Goal: Transaction & Acquisition: Purchase product/service

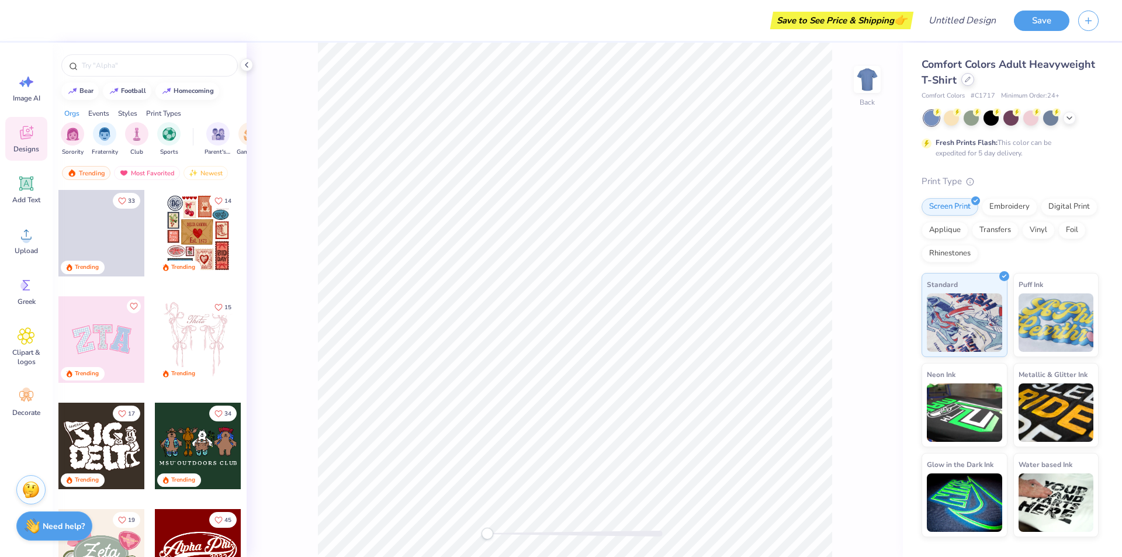
click at [967, 81] on icon at bounding box center [968, 80] width 6 height 6
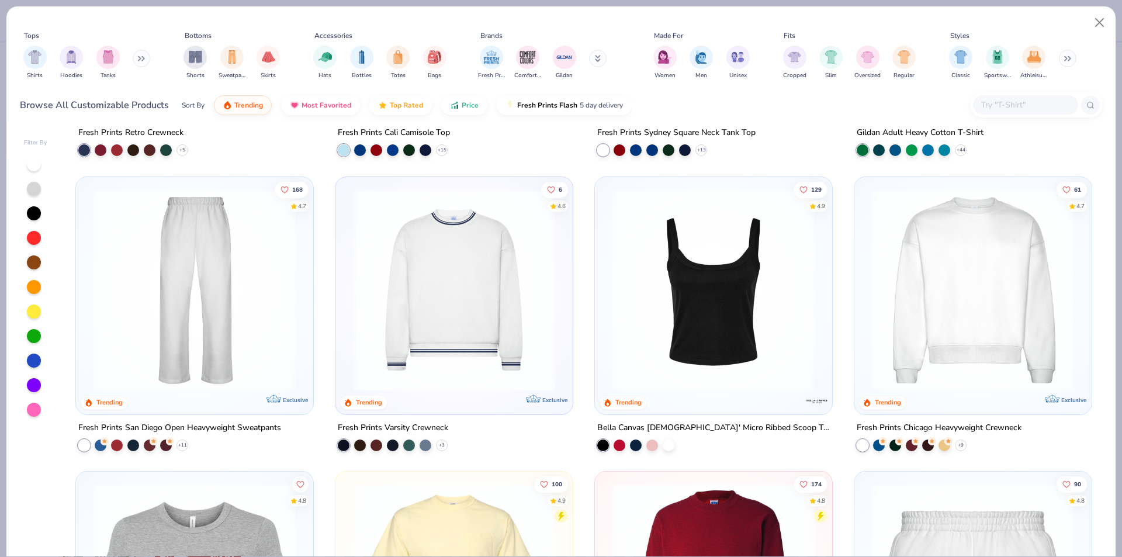
scroll to position [467, 0]
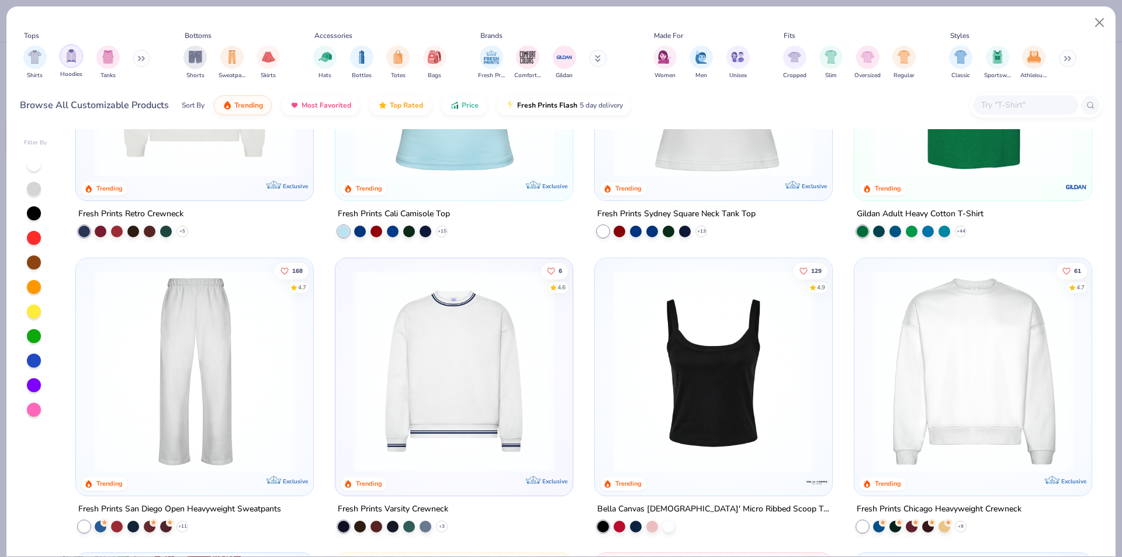
click at [70, 62] on img "filter for Hoodies" at bounding box center [71, 55] width 13 height 13
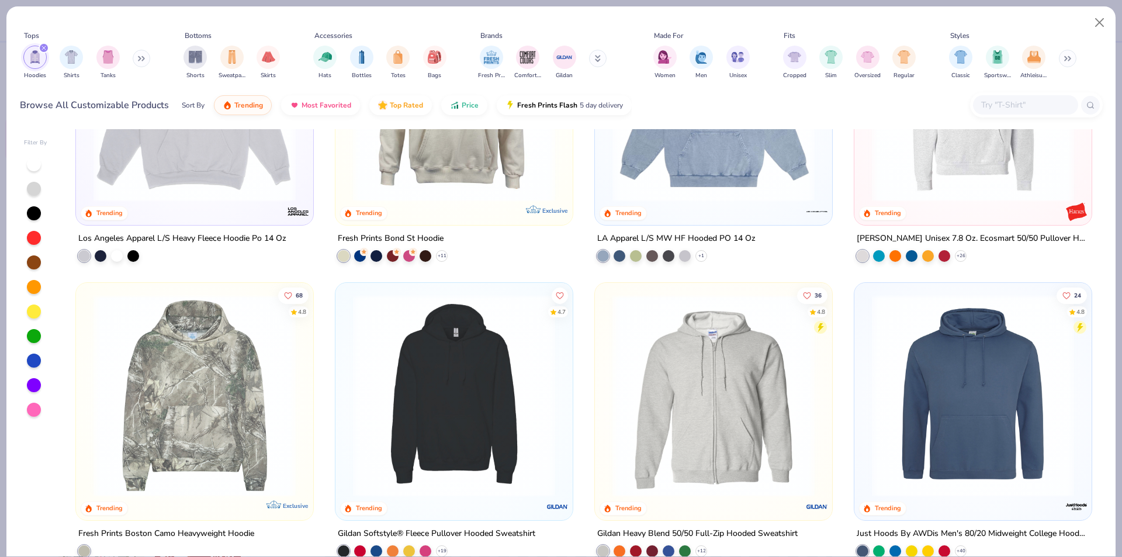
scroll to position [467, 0]
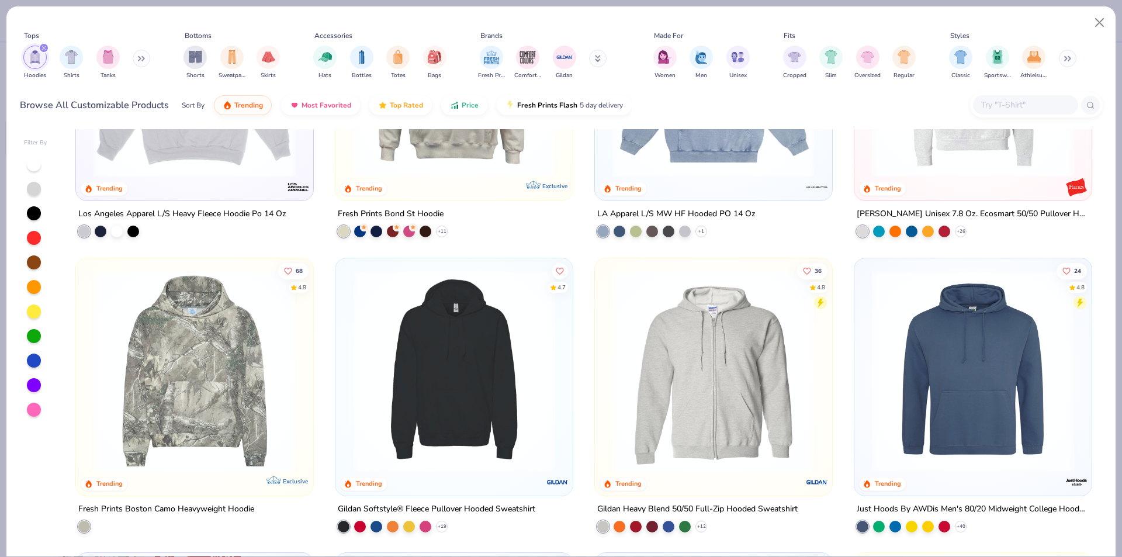
click at [740, 374] on img at bounding box center [713, 370] width 214 height 202
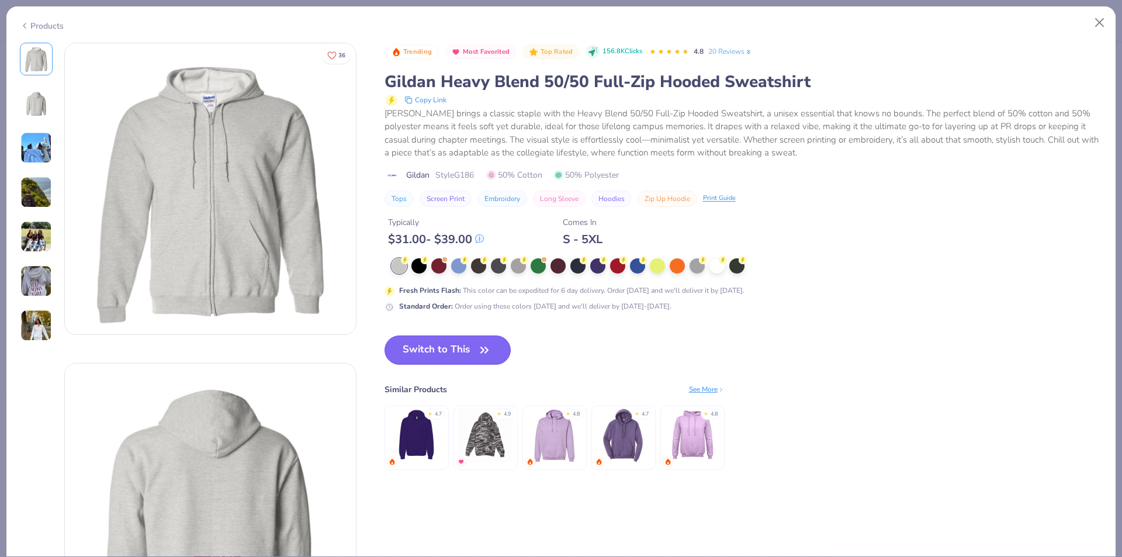
click at [455, 352] on button "Switch to This" at bounding box center [447, 349] width 127 height 29
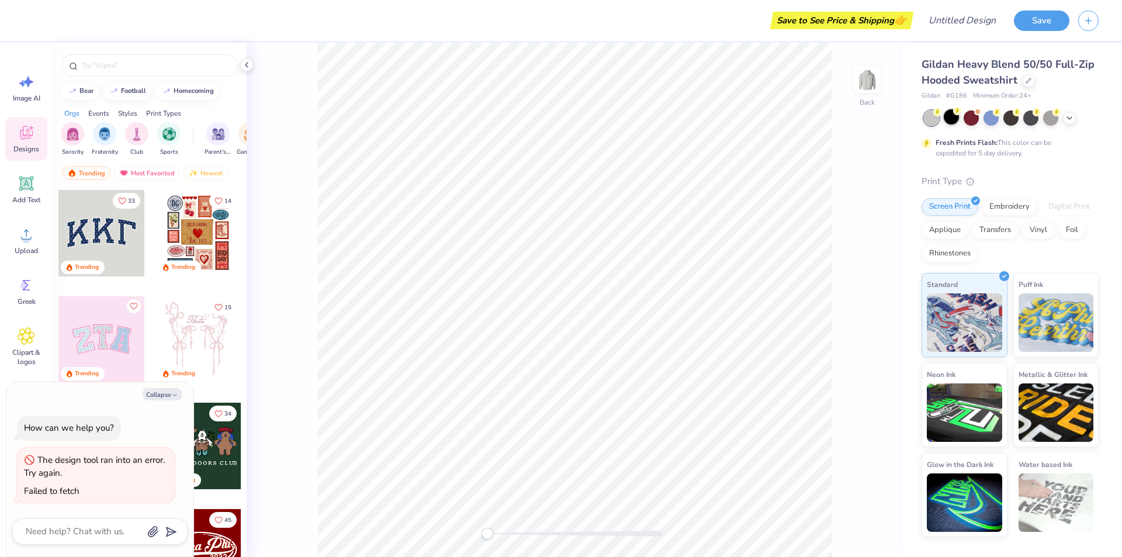
click at [946, 123] on div at bounding box center [950, 116] width 15 height 15
click at [13, 233] on div "Upload" at bounding box center [26, 240] width 42 height 44
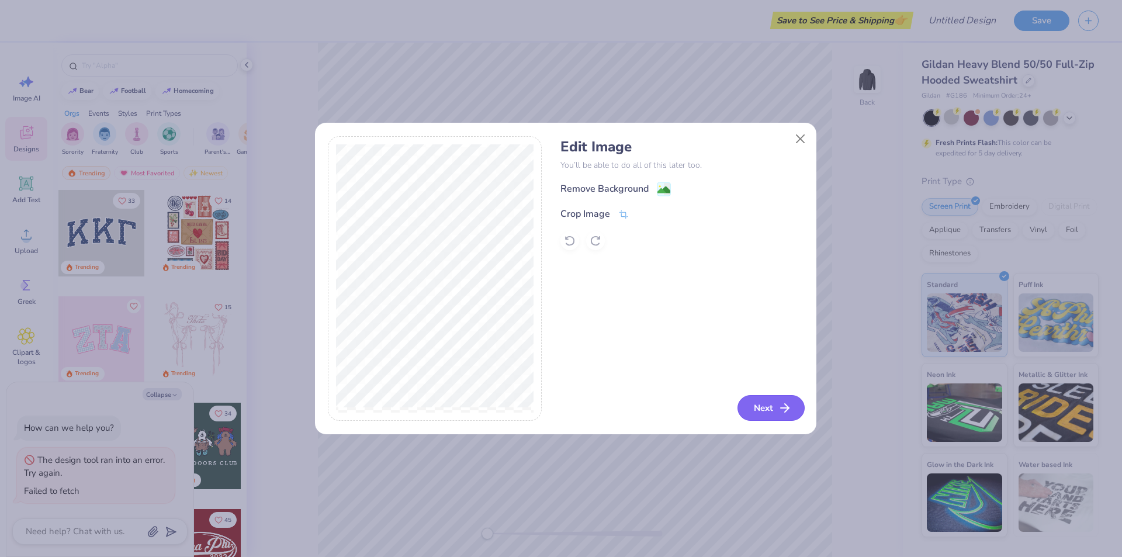
click at [760, 398] on button "Next" at bounding box center [770, 408] width 67 height 26
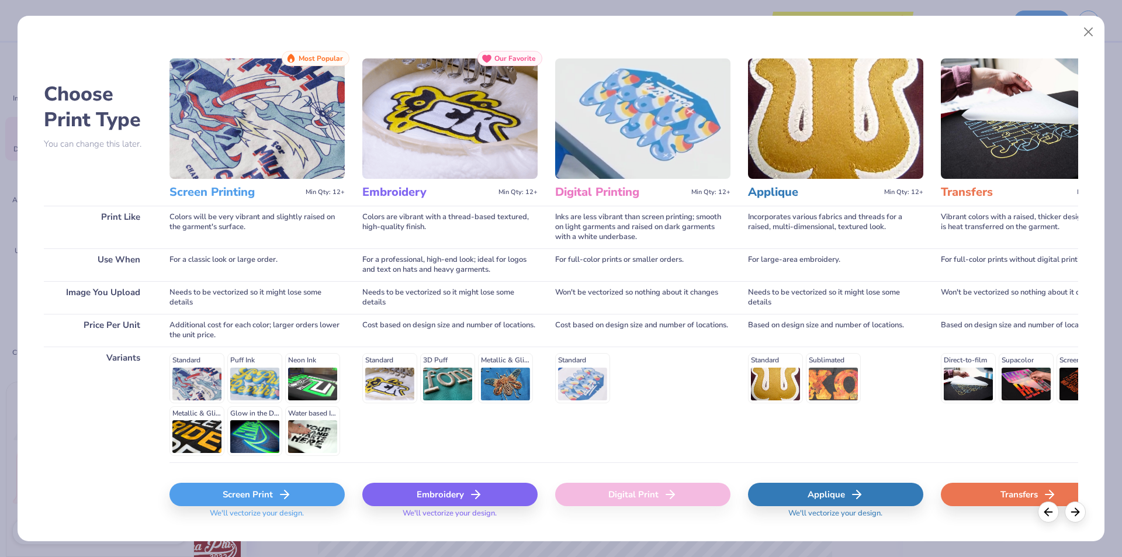
click at [300, 494] on div "Screen Print" at bounding box center [256, 494] width 175 height 23
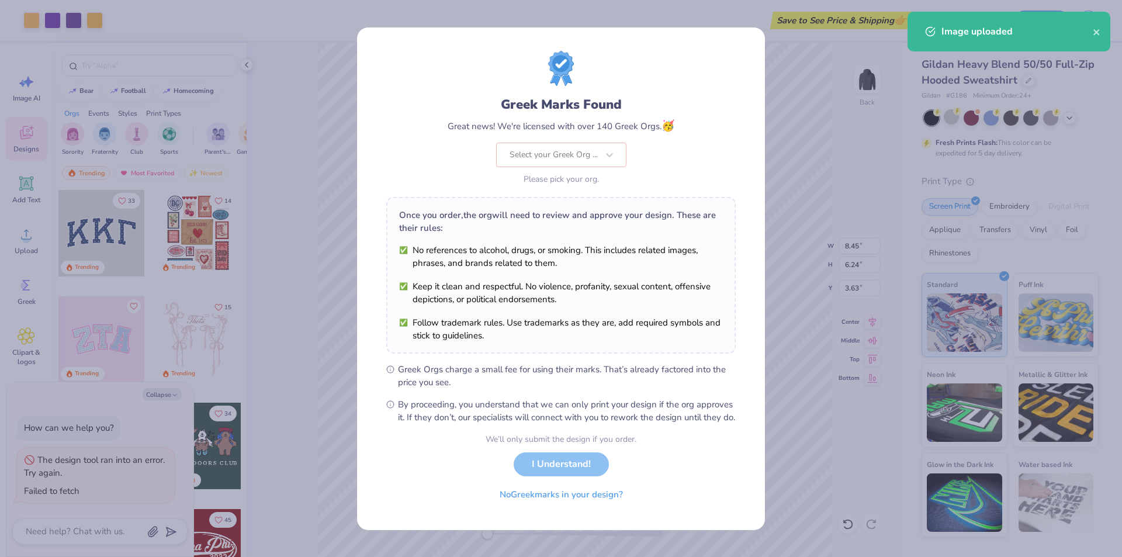
click at [528, 246] on body "Art colors Save to See Price & Shipping 👉 Design Title Save Image AI Designs Ad…" at bounding box center [561, 278] width 1122 height 557
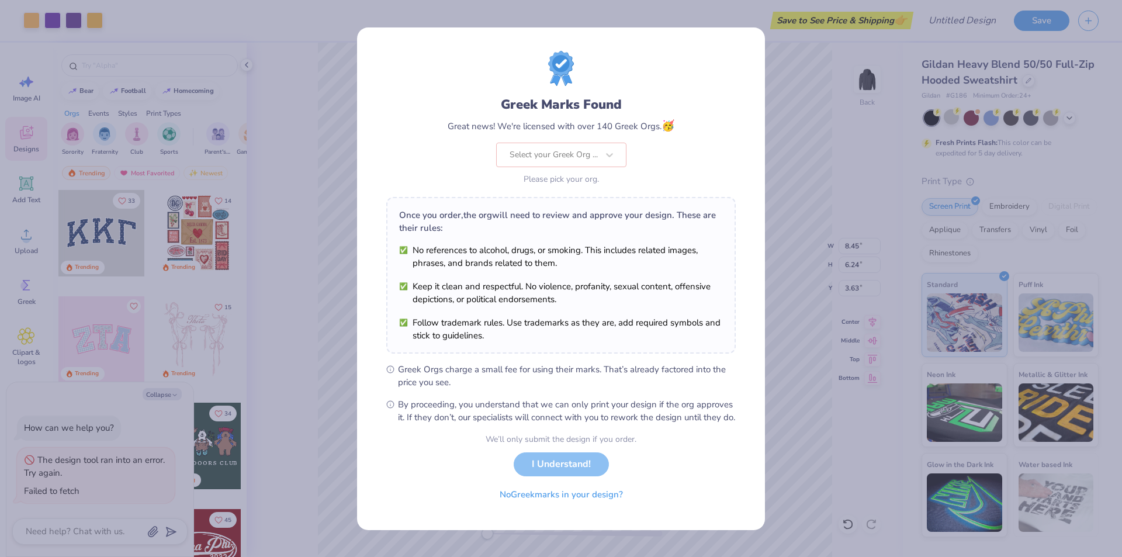
click at [576, 143] on div "Select your Greek Org ..." at bounding box center [561, 155] width 130 height 25
click at [608, 146] on div "Select your Greek Org ..." at bounding box center [561, 155] width 130 height 25
click at [612, 146] on div "Select your Greek Org ..." at bounding box center [561, 155] width 130 height 25
click at [612, 150] on div "Select your Greek Org ..." at bounding box center [561, 155] width 130 height 25
click at [668, 367] on span "Greek Orgs charge a small fee for using their marks. That’s already factored in…" at bounding box center [567, 376] width 338 height 26
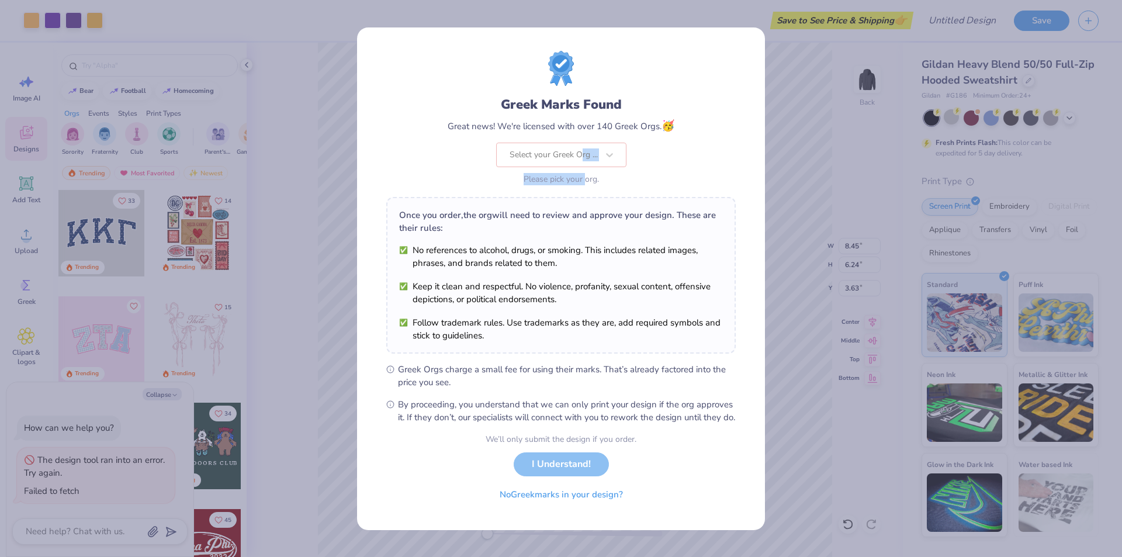
drag, startPoint x: 585, startPoint y: 165, endPoint x: 581, endPoint y: 150, distance: 15.0
click at [582, 152] on div "Select your Greek Org ... Please pick your org." at bounding box center [561, 165] width 130 height 45
click at [601, 146] on div "Select your Greek Org ..." at bounding box center [561, 155] width 130 height 25
click at [616, 148] on div "Select your Greek Org ..." at bounding box center [561, 155] width 130 height 25
click at [611, 149] on div "Select your Greek Org ..." at bounding box center [561, 155] width 130 height 25
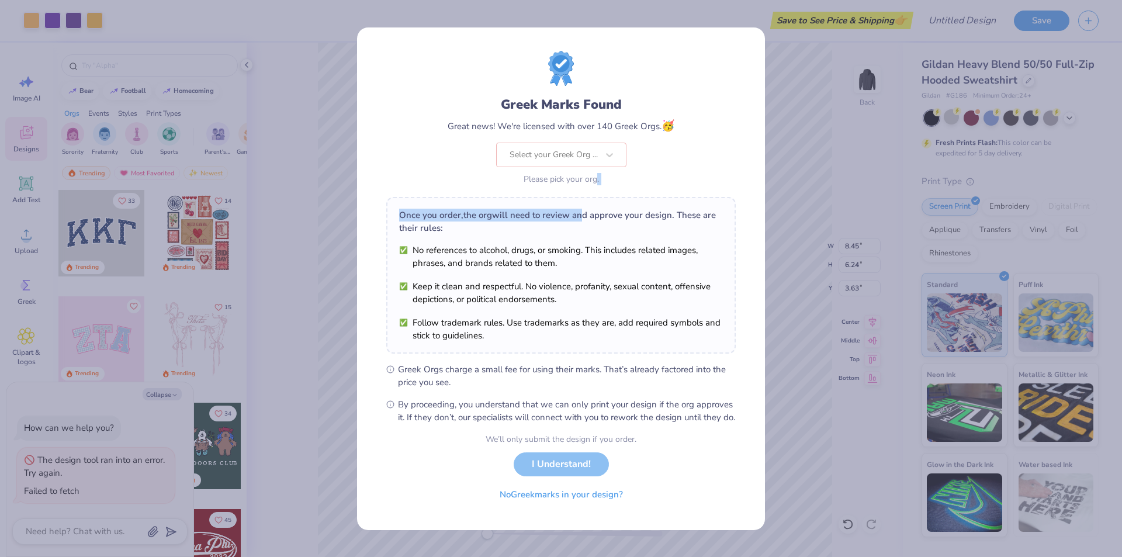
drag, startPoint x: 595, startPoint y: 172, endPoint x: 570, endPoint y: 207, distance: 43.3
click at [580, 197] on div "Greek Marks Found Great news! We're licensed with over 140 Greek Orgs. 🥳 Select…" at bounding box center [560, 237] width 349 height 373
click at [529, 280] on li "Keep it clean and respectful. No violence, profanity, sexual content, offensive…" at bounding box center [561, 293] width 324 height 26
click at [568, 469] on div "We’ll only submit the design if you order. I Understand! No Greek marks in your…" at bounding box center [560, 470] width 151 height 74
click at [606, 147] on div "Select your Greek Org ..." at bounding box center [561, 155] width 130 height 25
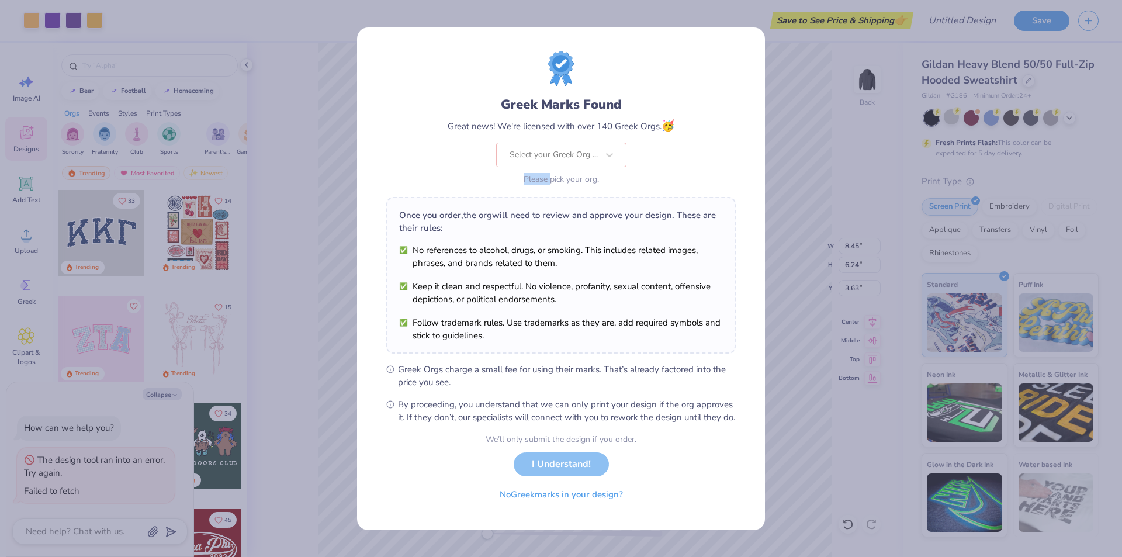
click at [608, 147] on div "Select your Greek Org ..." at bounding box center [561, 155] width 130 height 25
click at [591, 150] on div "Select your Greek Org ..." at bounding box center [561, 155] width 130 height 25
click at [552, 143] on div "Select your Greek Org ..." at bounding box center [561, 155] width 130 height 25
drag, startPoint x: 543, startPoint y: 141, endPoint x: 540, endPoint y: 156, distance: 14.9
drag, startPoint x: 540, startPoint y: 156, endPoint x: 529, endPoint y: 148, distance: 13.8
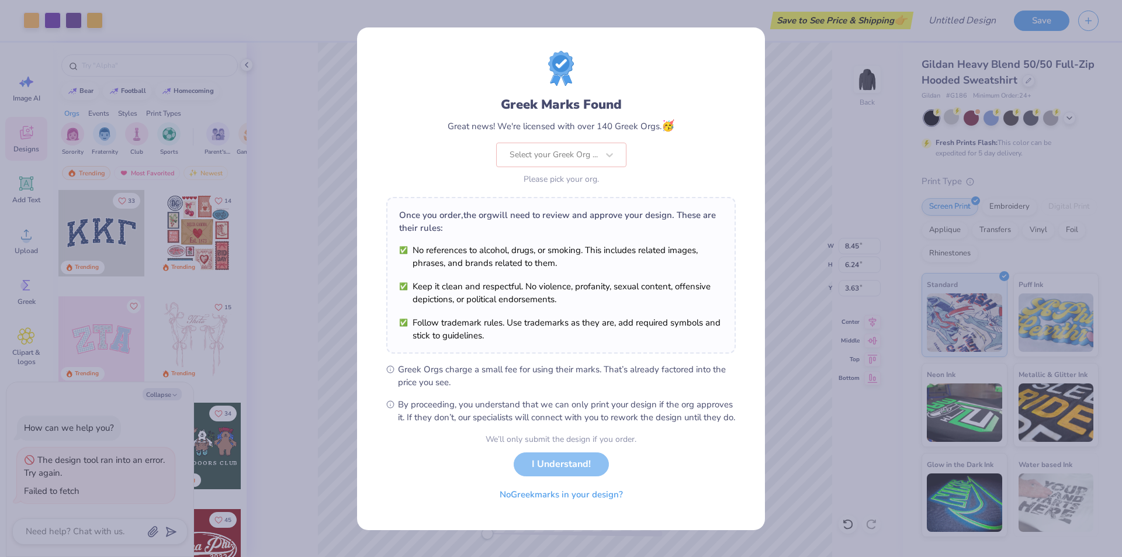
drag, startPoint x: 529, startPoint y: 148, endPoint x: 522, endPoint y: 145, distance: 7.1
click at [528, 147] on div "Select your Greek Org ..." at bounding box center [561, 155] width 130 height 25
click at [522, 144] on div "Select your Greek Org ..." at bounding box center [561, 155] width 130 height 25
click at [522, 143] on div "Select your Greek Org ..." at bounding box center [561, 155] width 130 height 25
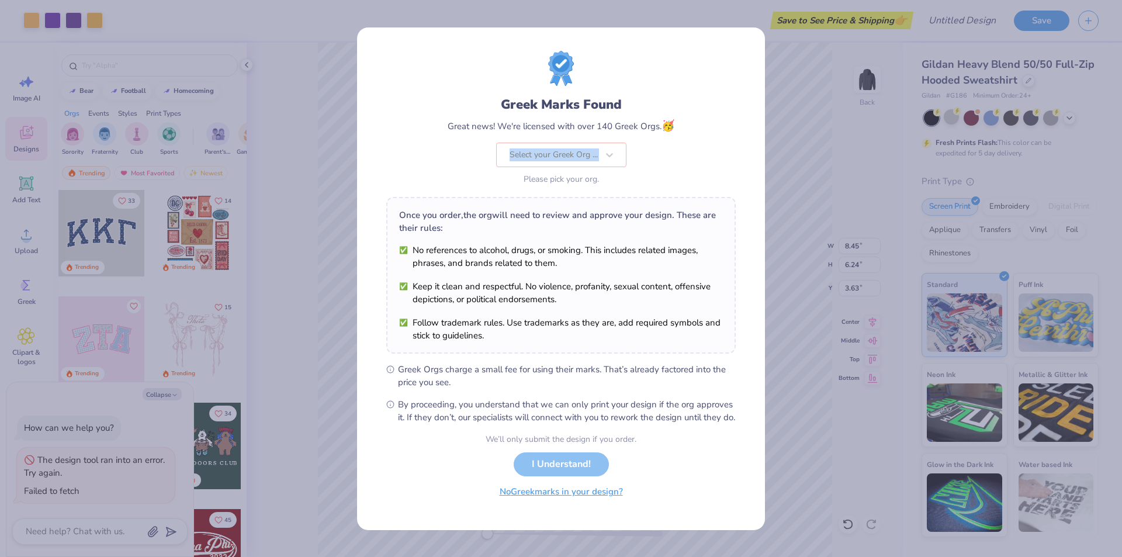
click at [580, 504] on button "No Greek marks in your design?" at bounding box center [561, 492] width 143 height 24
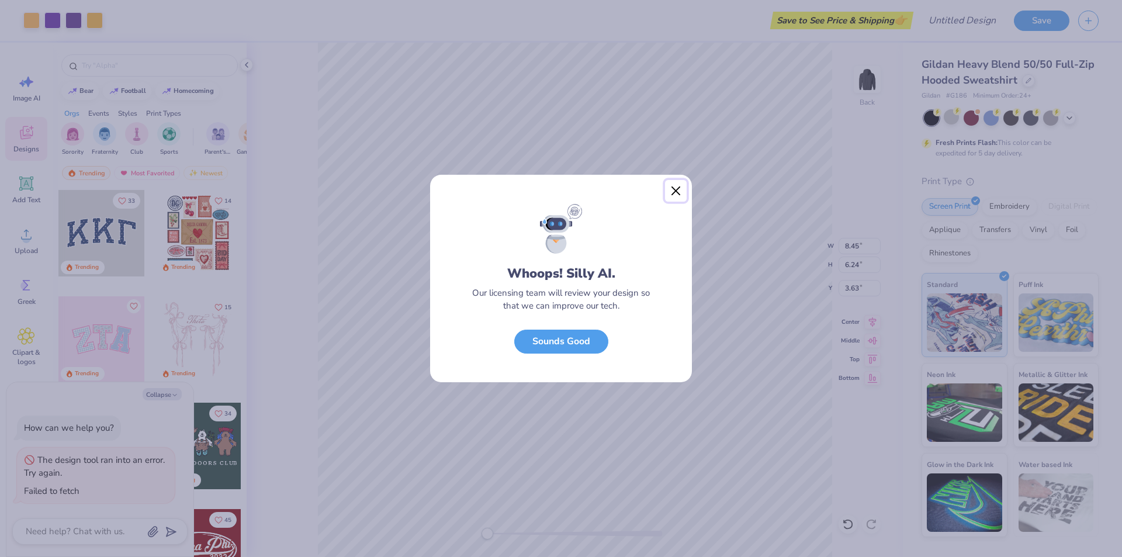
click at [678, 180] on button "Close" at bounding box center [676, 191] width 22 height 22
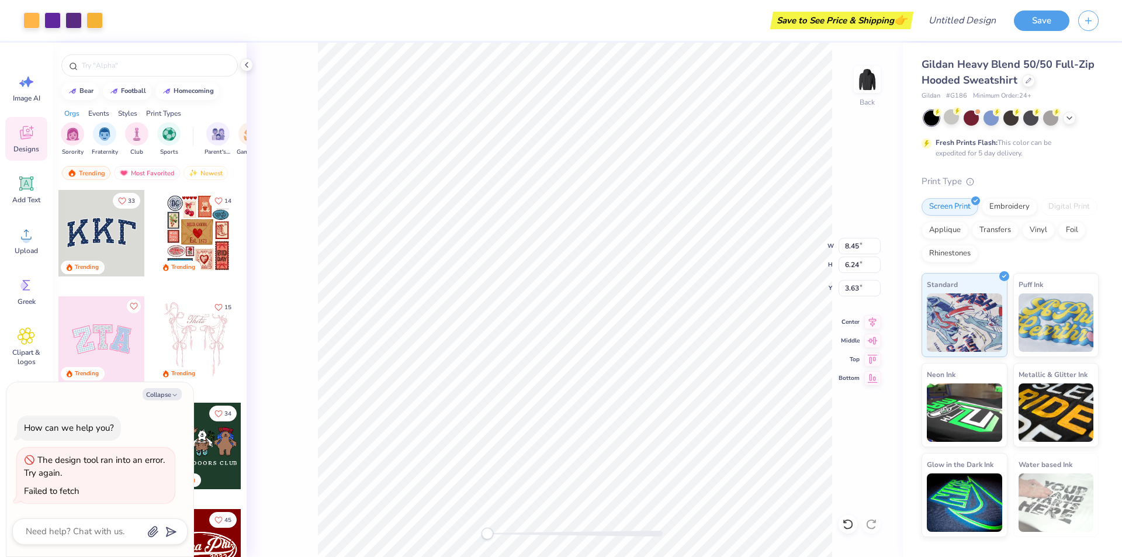
type textarea "x"
type input "2.32"
click at [869, 84] on img at bounding box center [867, 79] width 47 height 47
click at [18, 244] on div "Upload" at bounding box center [26, 240] width 42 height 44
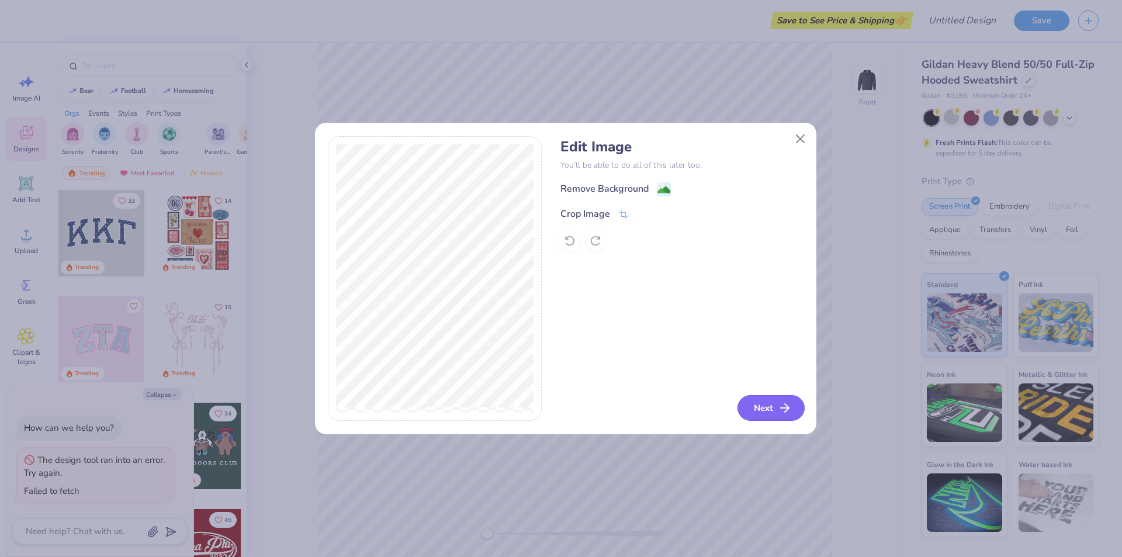
click at [779, 404] on icon "button" at bounding box center [785, 408] width 14 height 14
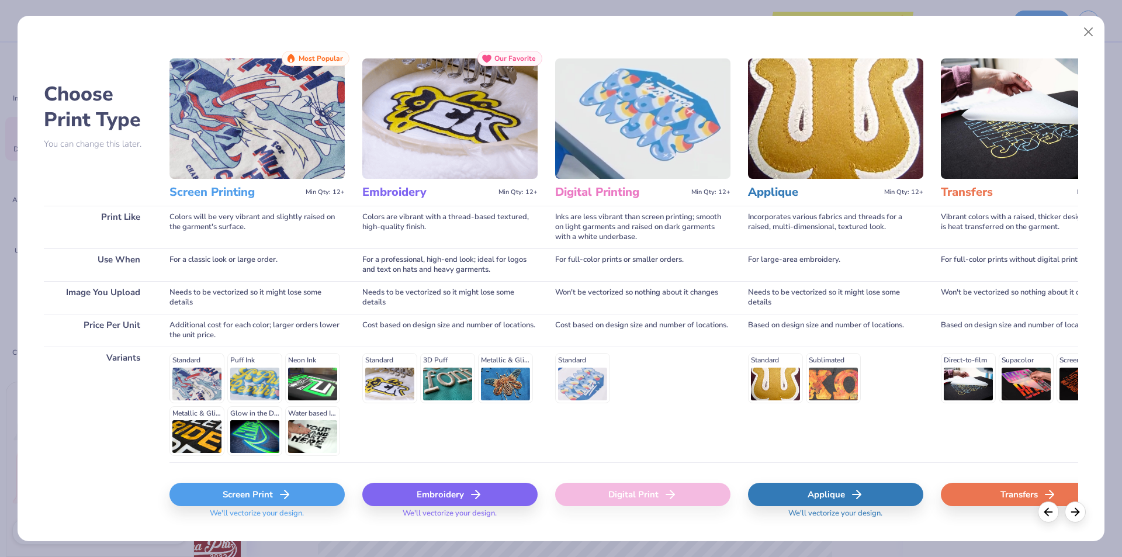
click at [259, 497] on div "Screen Print" at bounding box center [256, 494] width 175 height 23
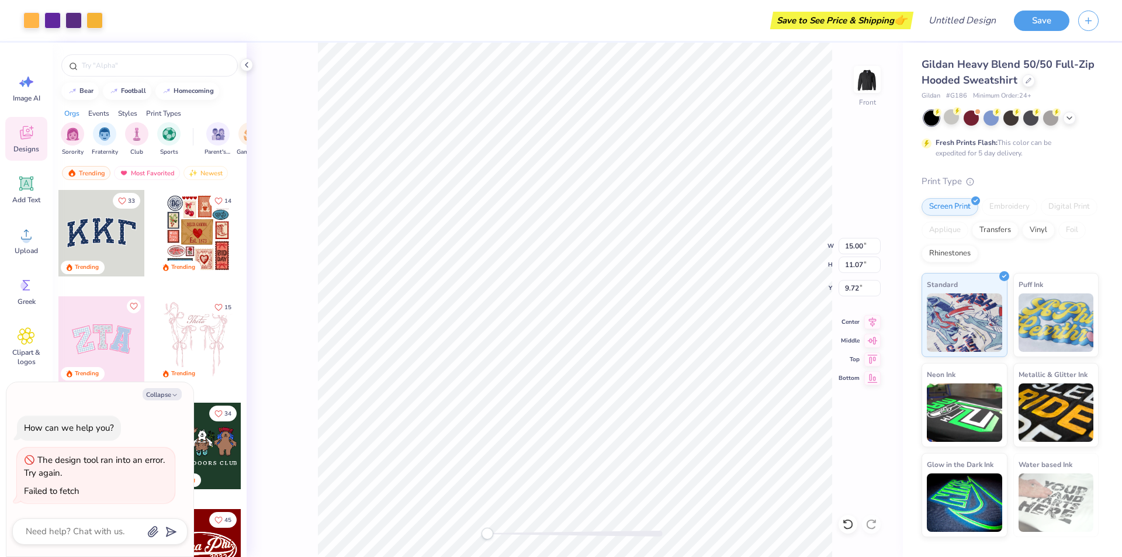
type textarea "x"
type input "11.78"
type input "8.69"
click at [840, 347] on div "Front W 11.78 11.78 " H 8.69 8.69 " Y 9.72 9.72 " Center Middle Top Bottom" at bounding box center [575, 300] width 656 height 514
click at [871, 83] on img at bounding box center [867, 79] width 47 height 47
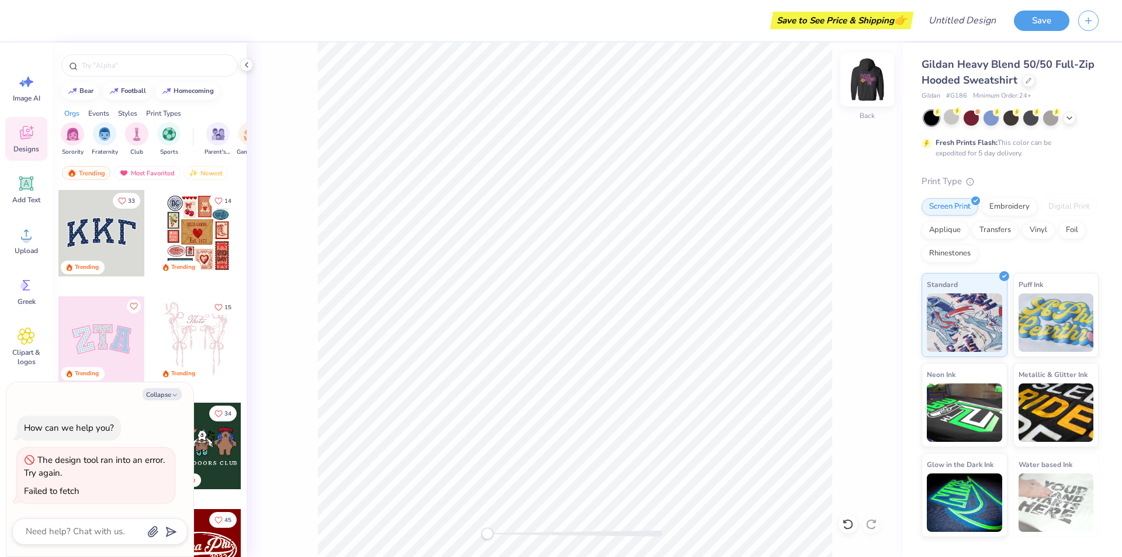
click at [876, 91] on img at bounding box center [867, 79] width 47 height 47
click at [176, 397] on icon "button" at bounding box center [174, 394] width 7 height 7
type textarea "x"
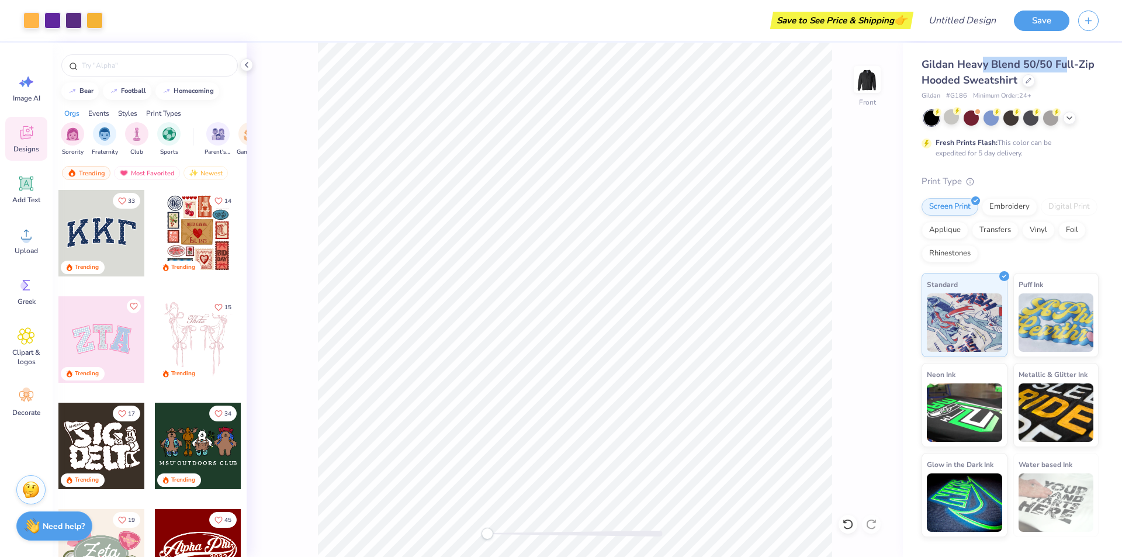
drag, startPoint x: 992, startPoint y: 63, endPoint x: 1063, endPoint y: 66, distance: 70.8
click at [1063, 66] on span "Gildan Heavy Blend 50/50 Full-Zip Hooded Sweatshirt" at bounding box center [1007, 72] width 173 height 30
drag, startPoint x: 939, startPoint y: 65, endPoint x: 1028, endPoint y: 77, distance: 90.1
click at [1028, 77] on div "Gildan Heavy Blend 50/50 Full-Zip Hooded Sweatshirt Gildan # G186 Minimum Order…" at bounding box center [1012, 290] width 219 height 494
click at [1078, 99] on div "Gildan # G186 Minimum Order: 24 +" at bounding box center [1009, 96] width 177 height 10
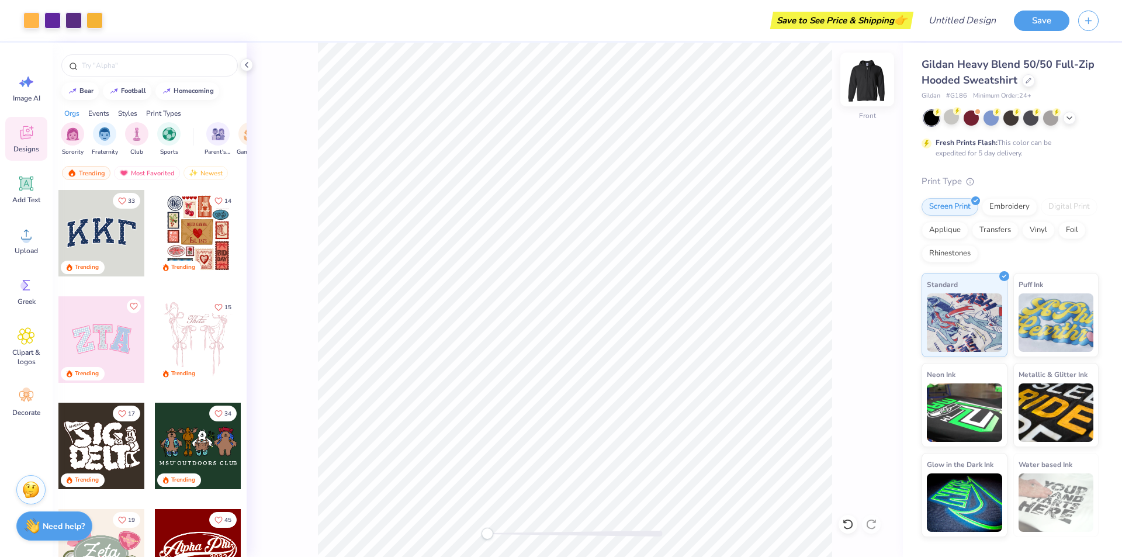
click at [868, 80] on img at bounding box center [867, 79] width 47 height 47
click at [30, 243] on div "Upload" at bounding box center [26, 240] width 42 height 44
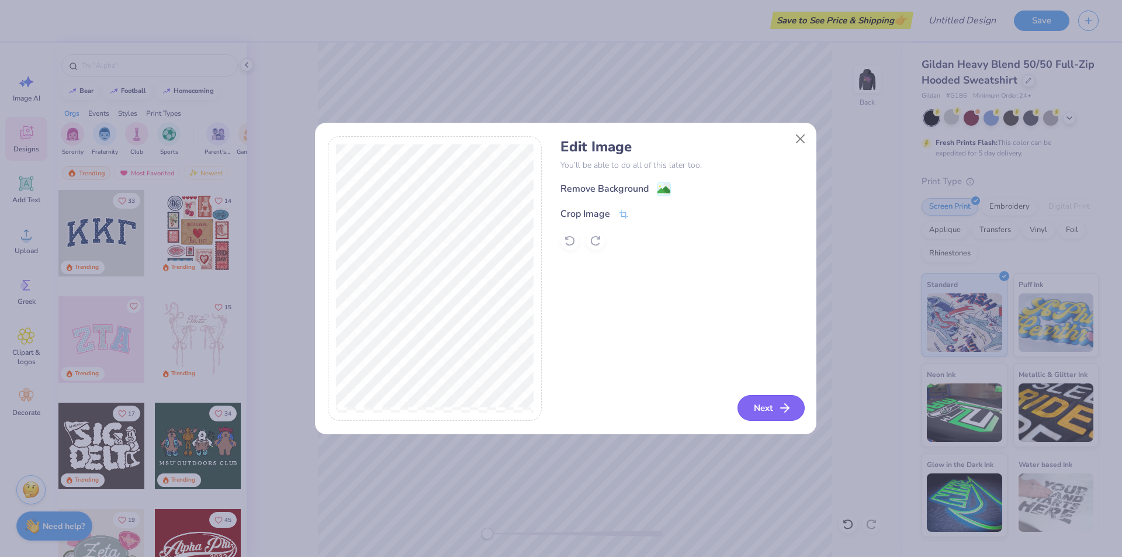
click at [779, 401] on icon "button" at bounding box center [785, 408] width 14 height 14
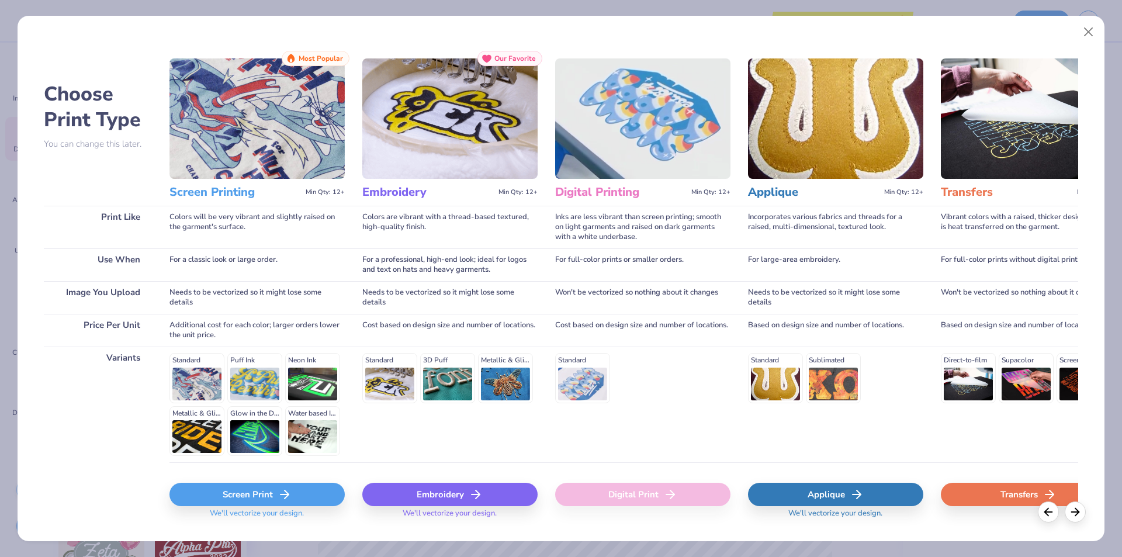
click at [275, 499] on div "Screen Print" at bounding box center [256, 494] width 175 height 23
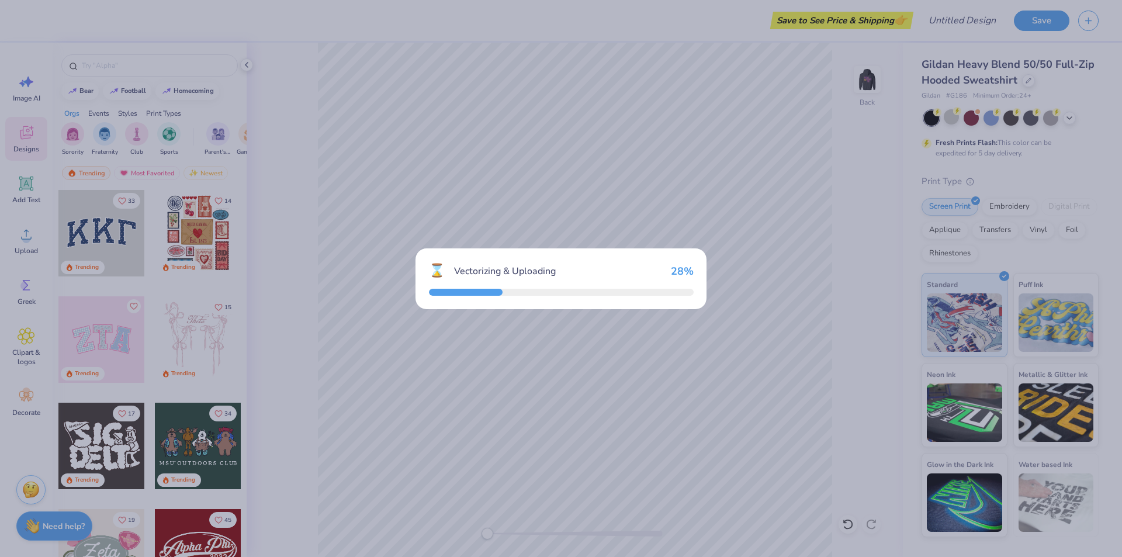
click at [788, 206] on div "⌛ Vectorizing & Uploading 28 %" at bounding box center [561, 278] width 1122 height 557
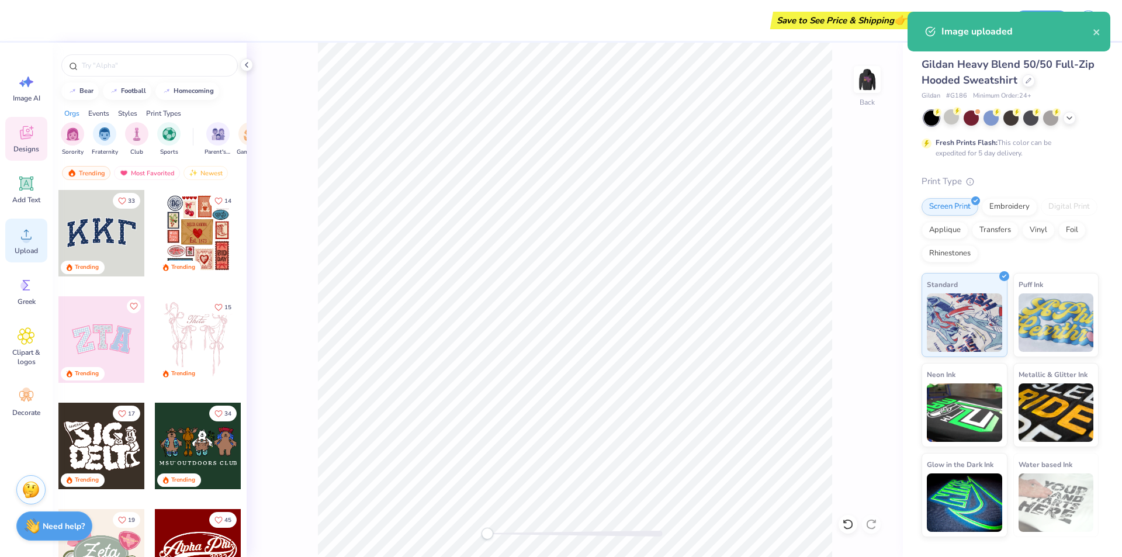
click at [15, 235] on div "Upload" at bounding box center [26, 240] width 42 height 44
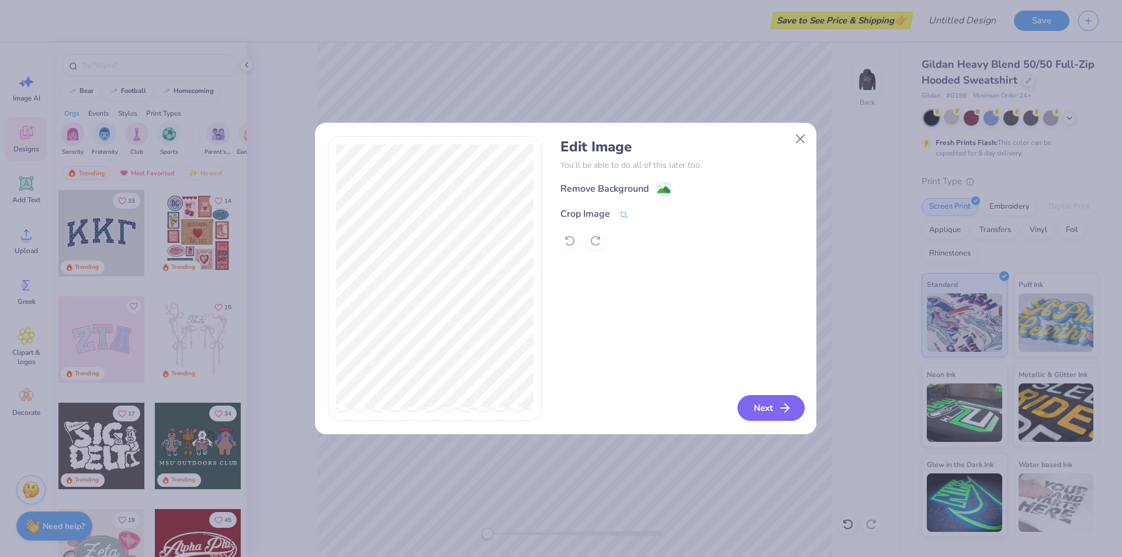
click at [780, 411] on icon "button" at bounding box center [785, 408] width 14 height 14
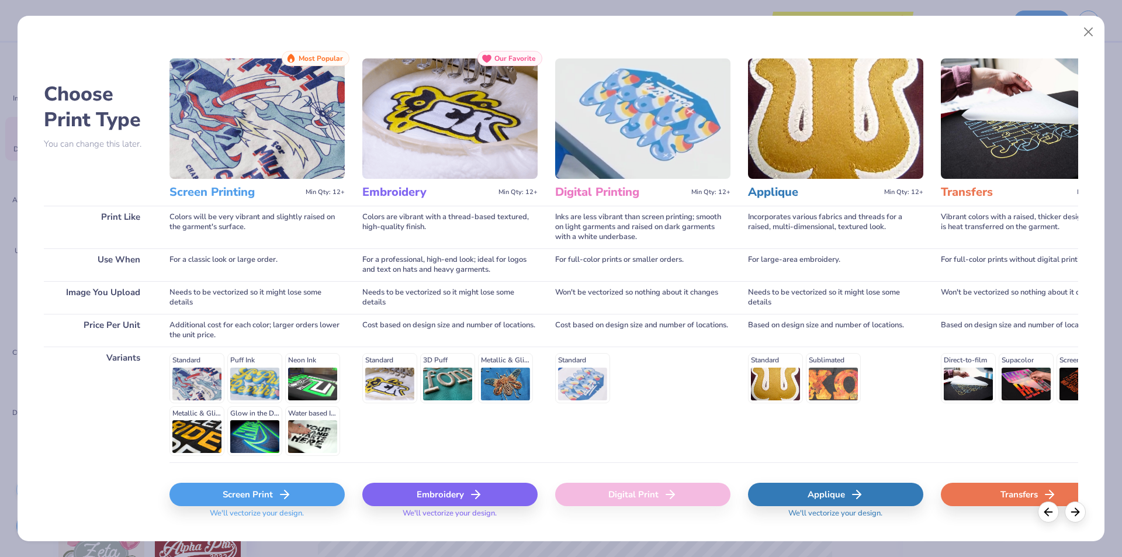
click at [466, 488] on div "Embroidery" at bounding box center [449, 494] width 175 height 23
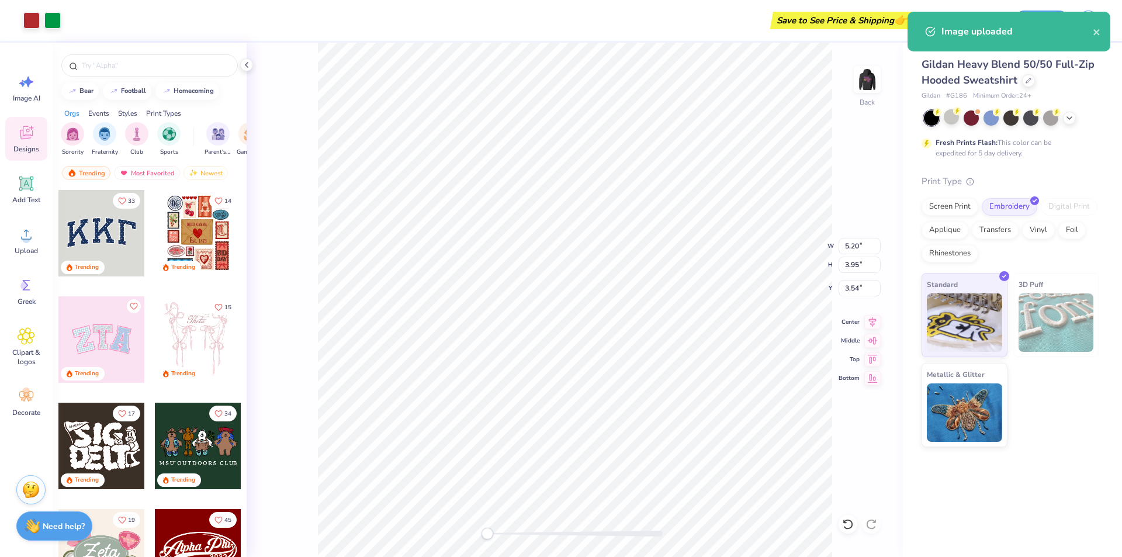
type input "5.20"
type input "3.95"
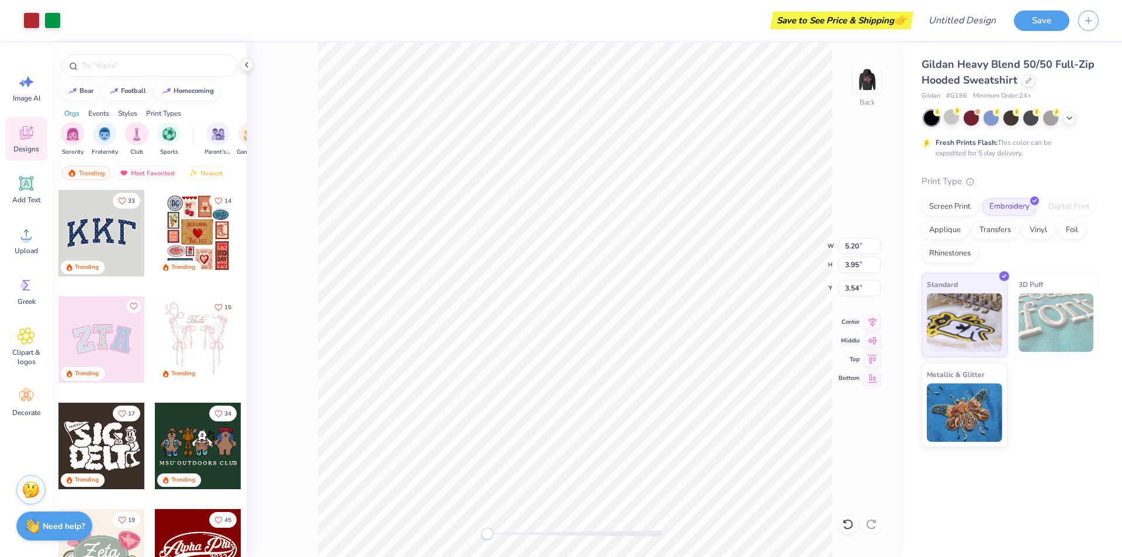
type input "4.05"
type input "3.08"
type input "3.00"
click at [872, 81] on img at bounding box center [867, 79] width 47 height 47
click at [871, 72] on img at bounding box center [867, 79] width 47 height 47
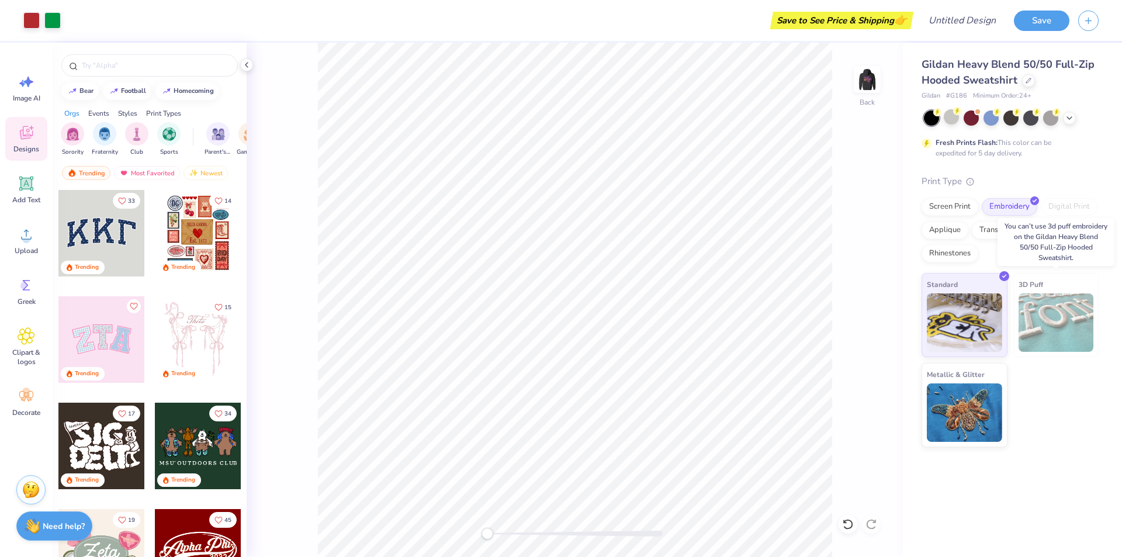
click at [1061, 334] on img at bounding box center [1055, 322] width 75 height 58
click at [1038, 286] on span "3D Puff" at bounding box center [1030, 284] width 25 height 12
click at [984, 420] on img at bounding box center [964, 410] width 75 height 58
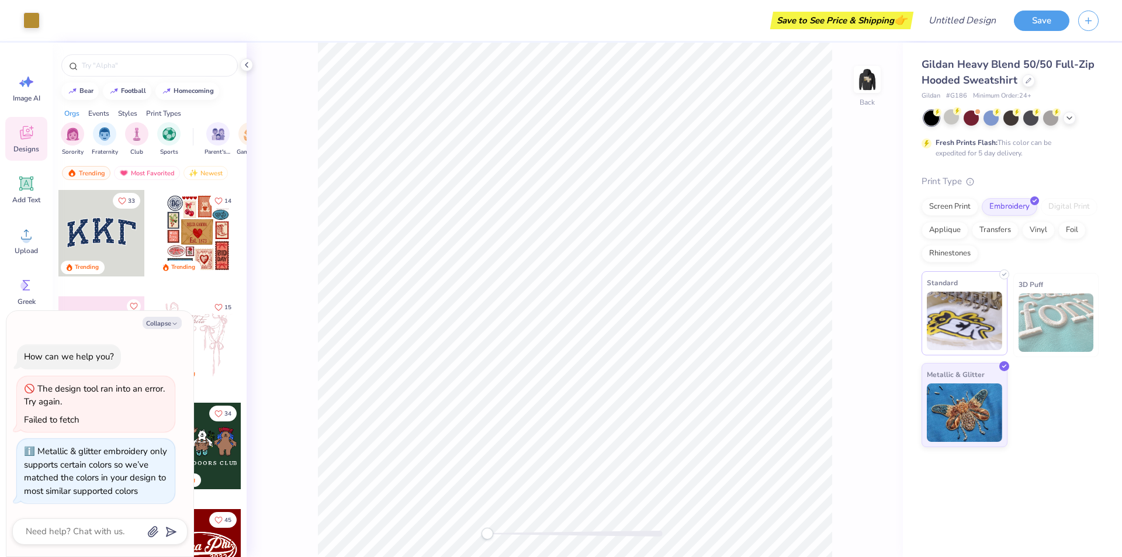
click at [970, 327] on img at bounding box center [964, 321] width 75 height 58
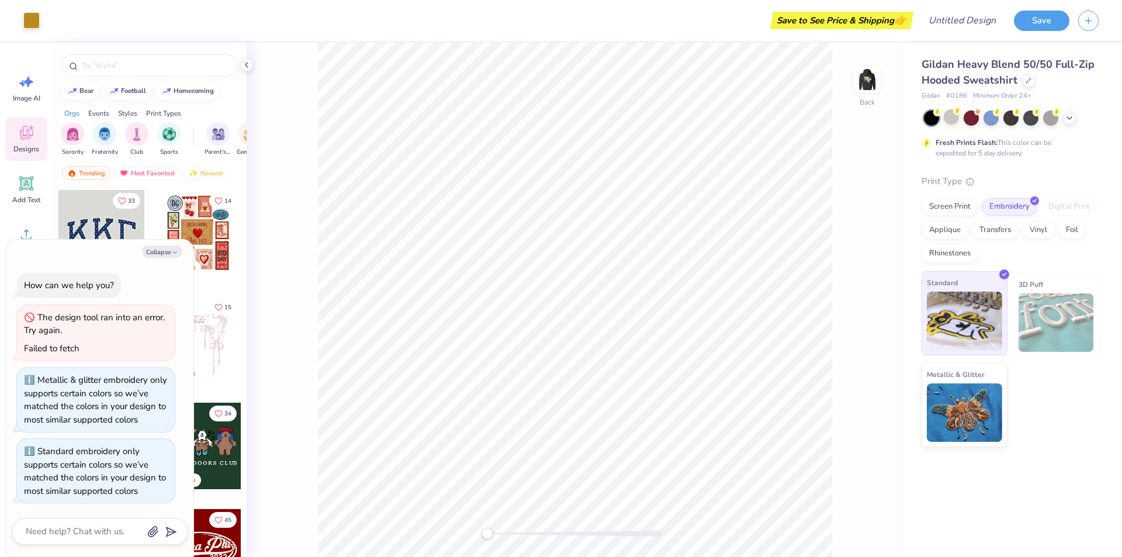
click at [971, 301] on img at bounding box center [964, 321] width 75 height 58
click at [988, 281] on div "Standard" at bounding box center [964, 313] width 86 height 84
click at [990, 282] on div "Standard" at bounding box center [964, 313] width 86 height 84
click at [976, 314] on img at bounding box center [964, 321] width 75 height 58
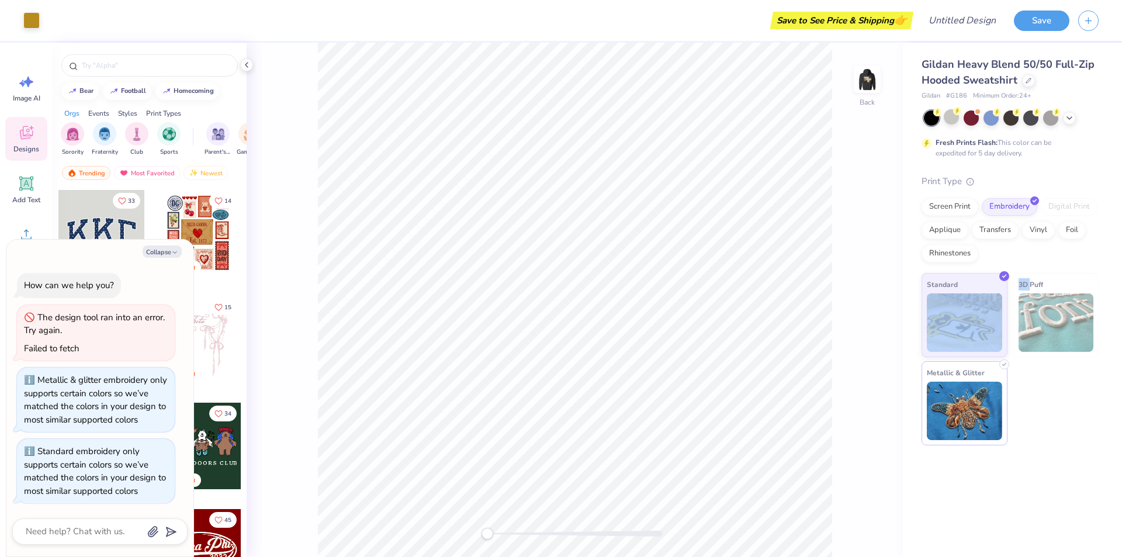
click at [958, 384] on img at bounding box center [964, 410] width 75 height 58
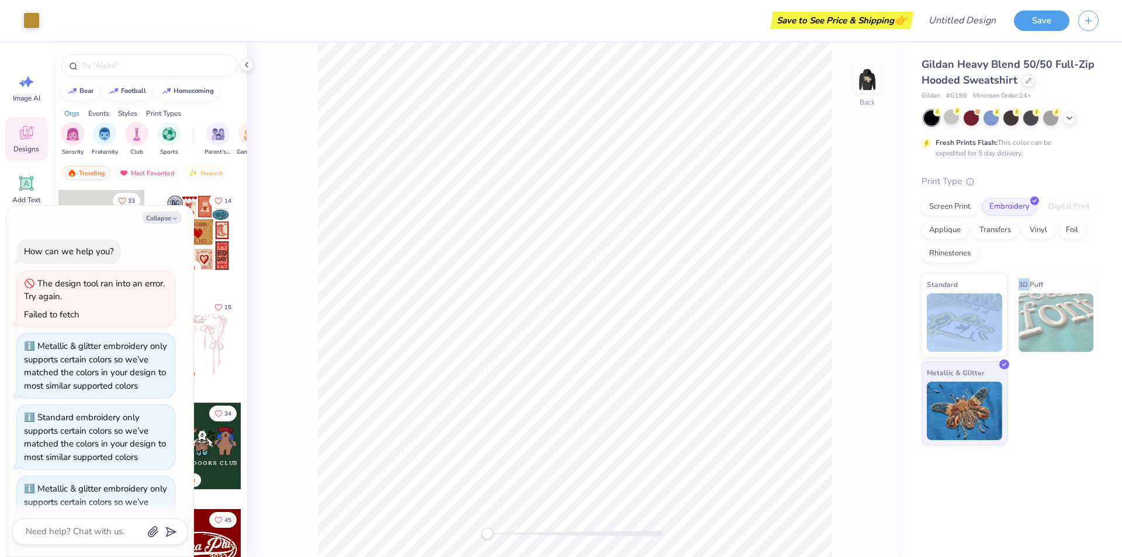
scroll to position [64, 0]
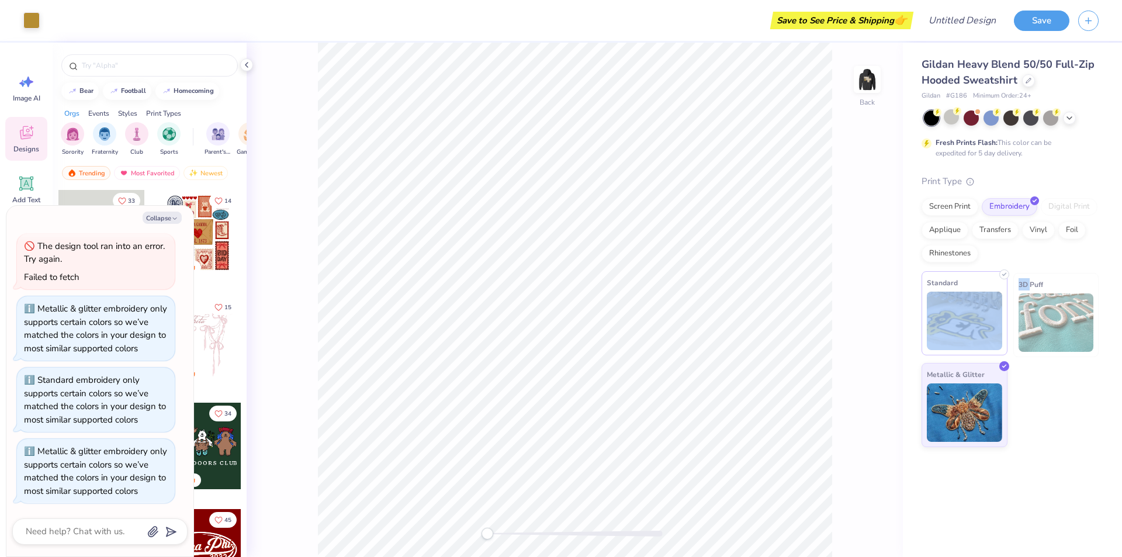
click at [991, 317] on img at bounding box center [964, 321] width 75 height 58
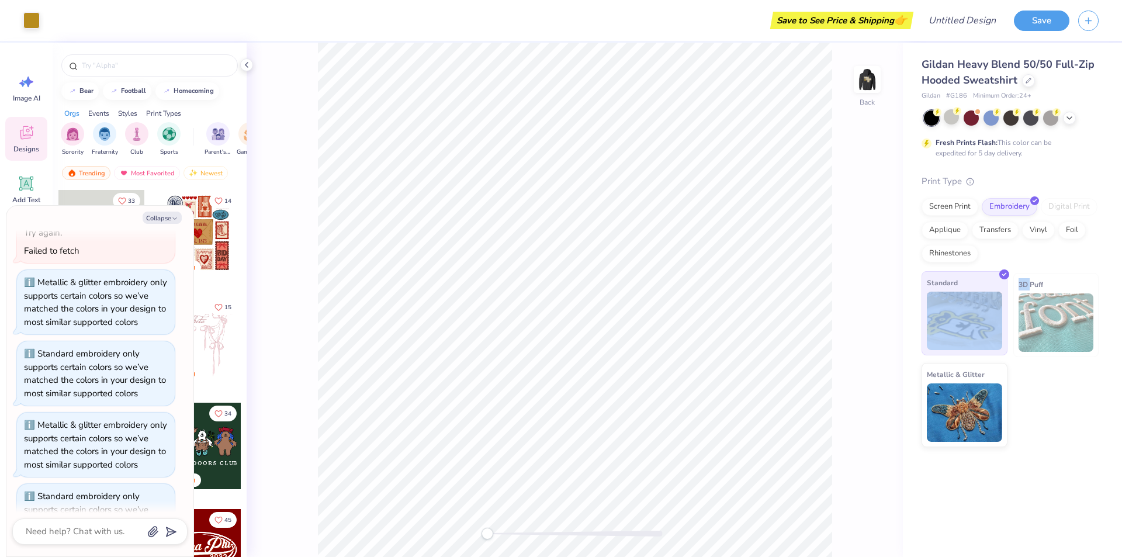
scroll to position [135, 0]
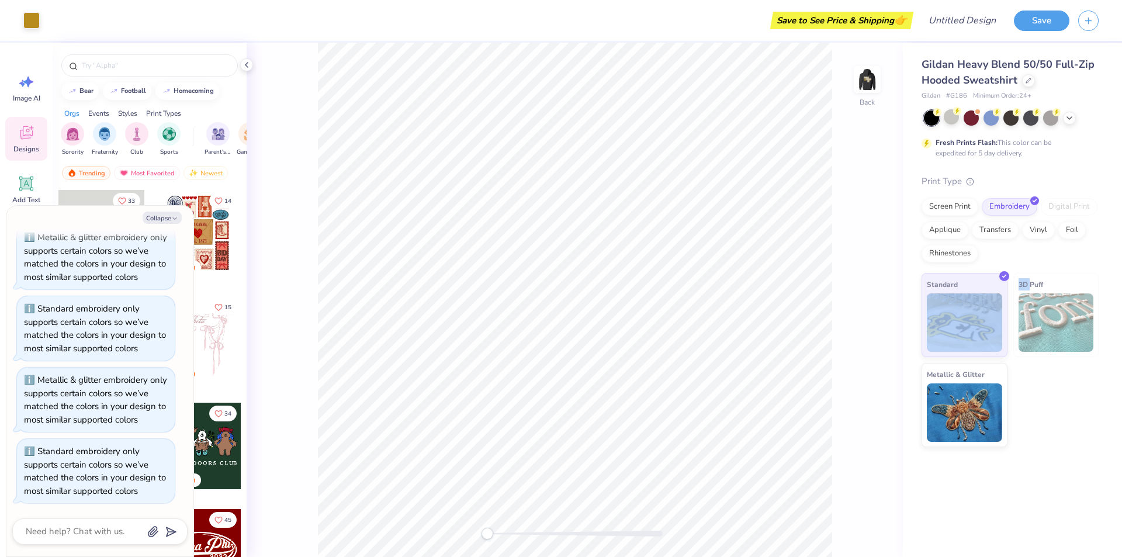
click at [1058, 303] on img at bounding box center [1055, 322] width 75 height 58
click at [984, 301] on img at bounding box center [964, 321] width 75 height 58
click at [164, 221] on button "Collapse" at bounding box center [162, 217] width 39 height 12
type textarea "x"
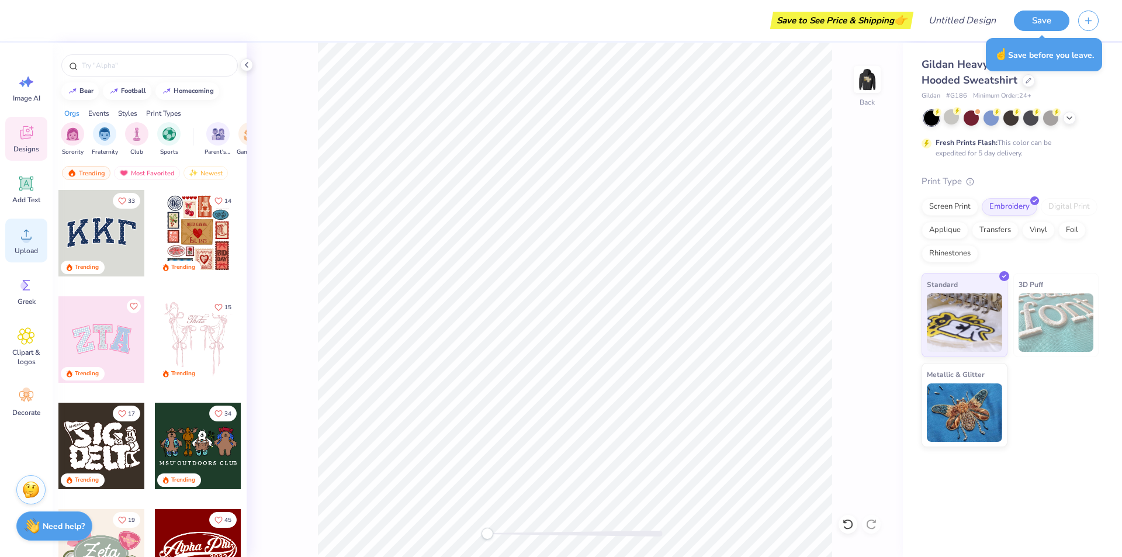
click at [22, 241] on icon at bounding box center [27, 235] width 18 height 18
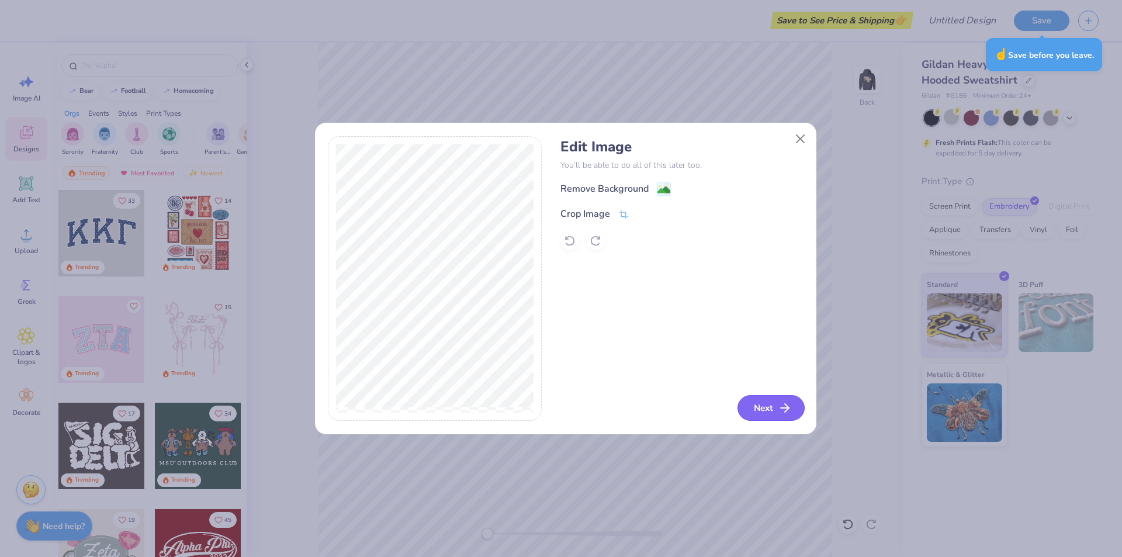
click at [779, 417] on button "Next" at bounding box center [770, 408] width 67 height 26
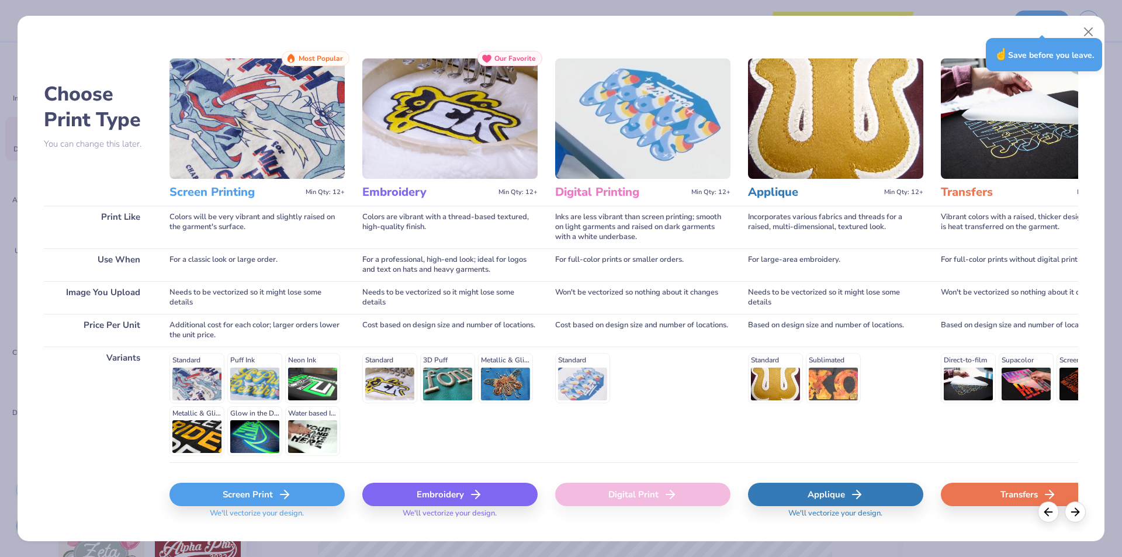
click at [473, 491] on icon at bounding box center [476, 494] width 14 height 14
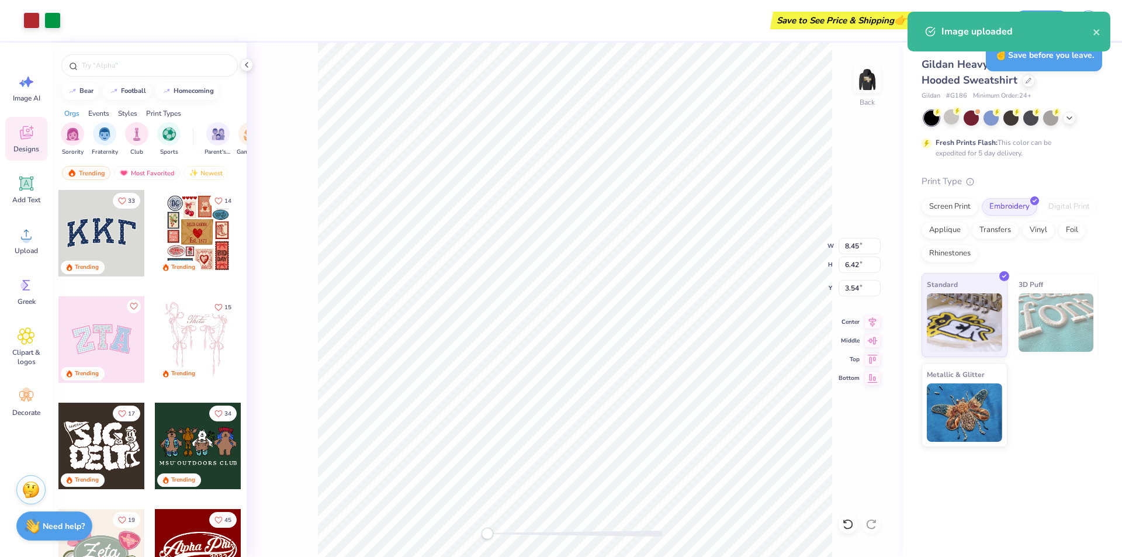
type input "4.01"
type input "3.05"
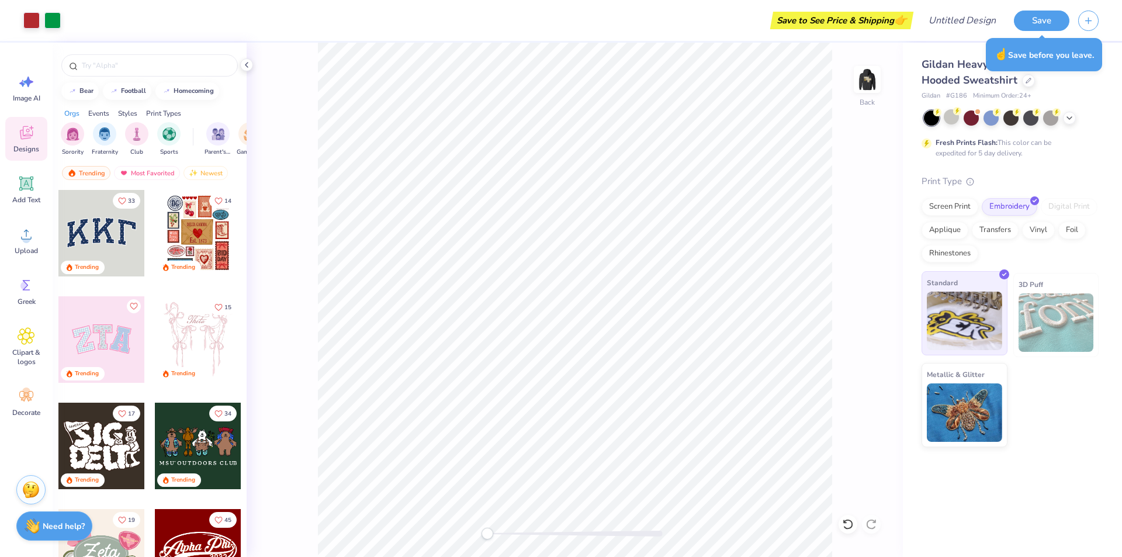
click at [987, 308] on img at bounding box center [964, 321] width 75 height 58
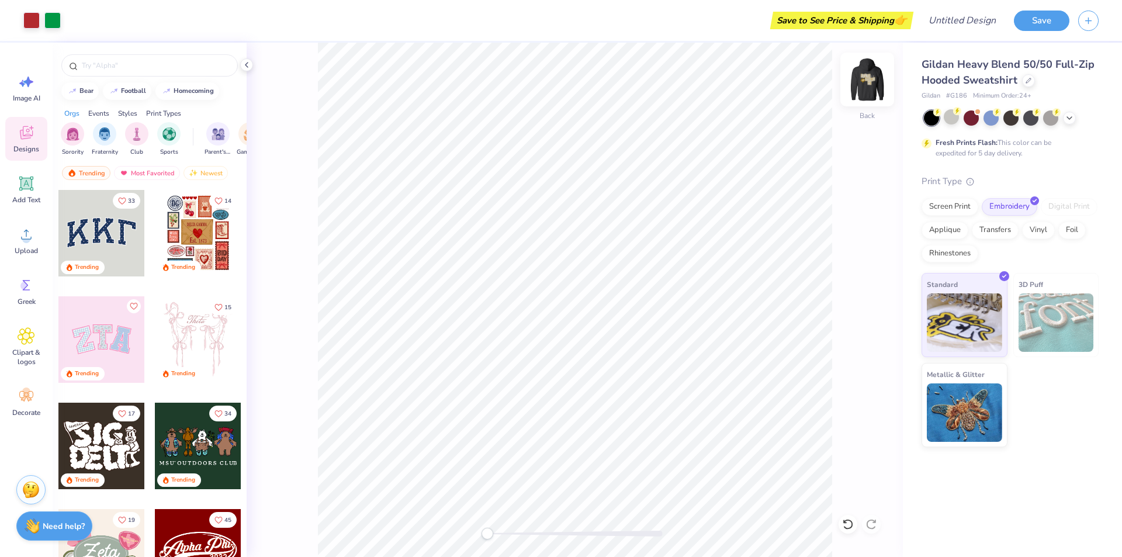
click at [866, 74] on img at bounding box center [867, 79] width 47 height 47
click at [955, 201] on div "Screen Print" at bounding box center [949, 205] width 57 height 18
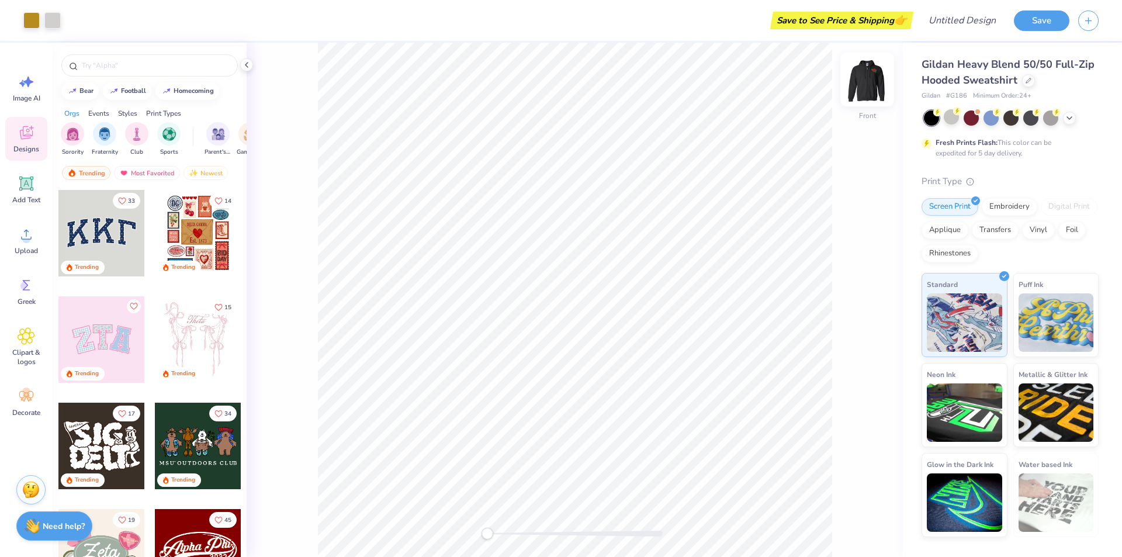
click at [867, 74] on img at bounding box center [867, 79] width 47 height 47
click at [880, 81] on img at bounding box center [867, 79] width 47 height 47
click at [32, 245] on div "Upload" at bounding box center [26, 240] width 42 height 44
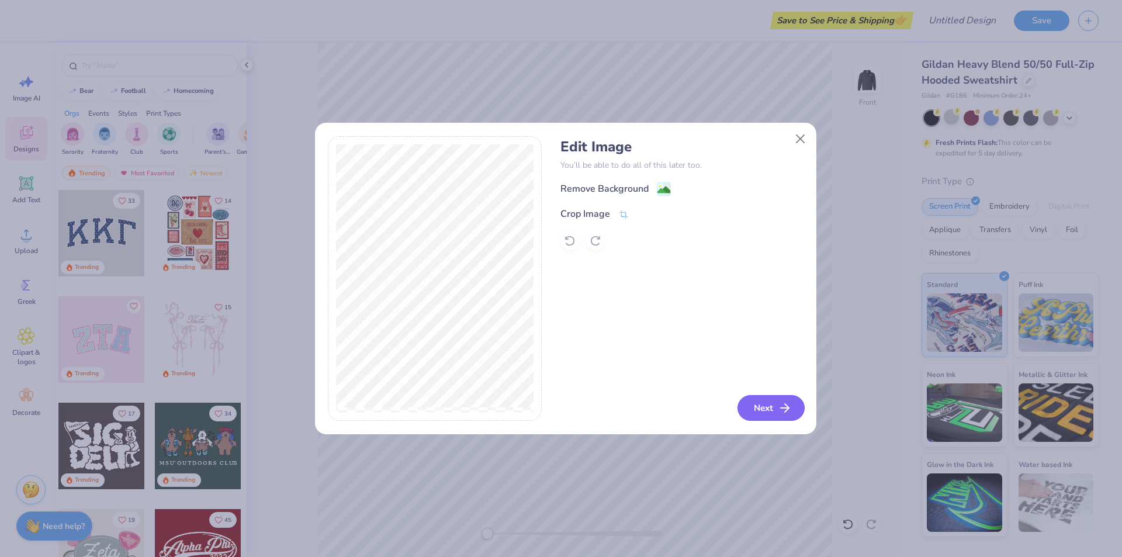
click at [785, 410] on icon "button" at bounding box center [785, 408] width 14 height 14
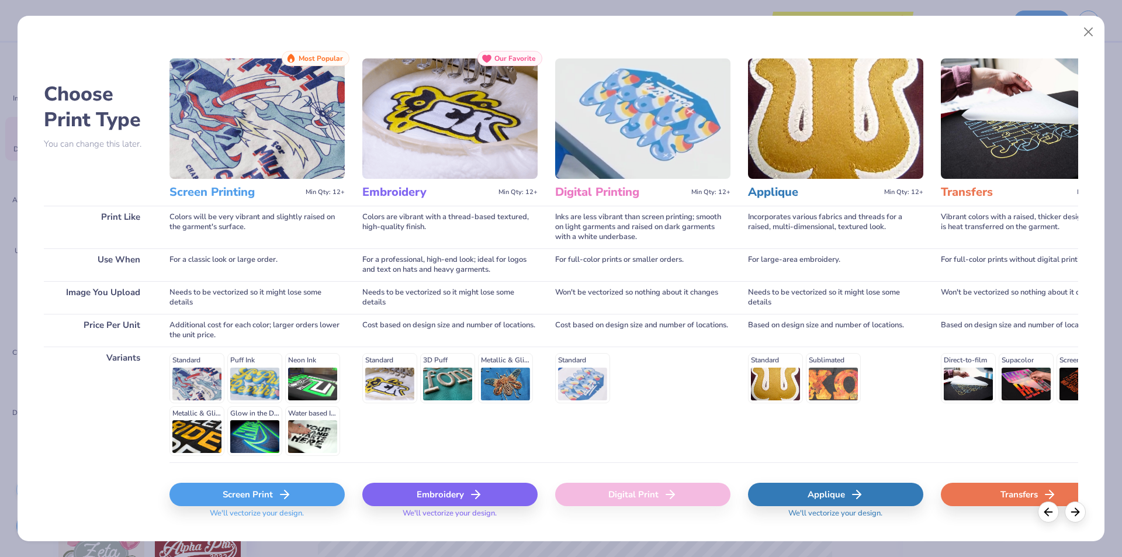
click at [277, 488] on icon at bounding box center [284, 494] width 14 height 14
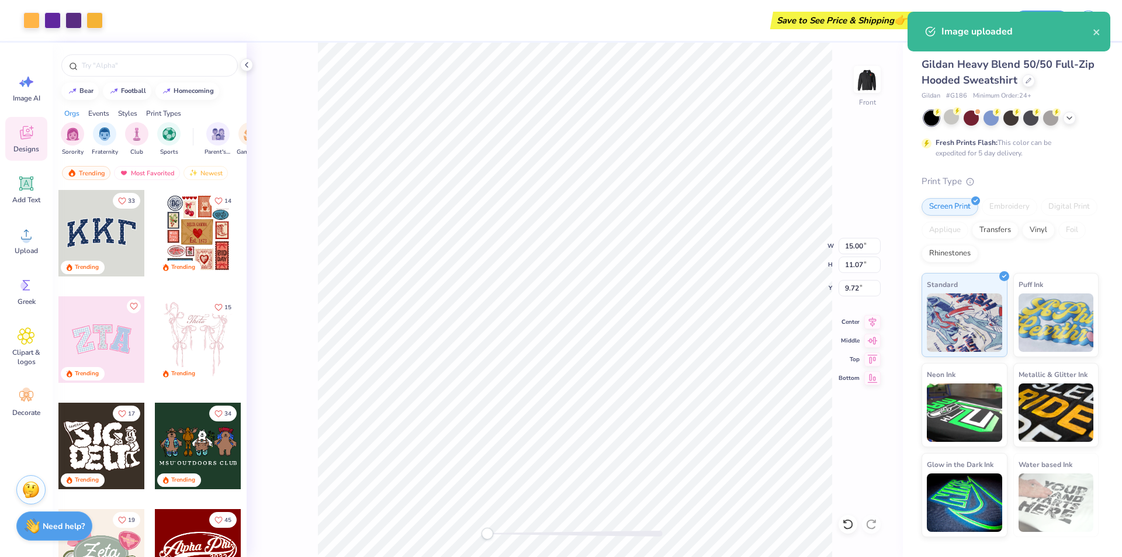
type input "10.61"
type input "7.83"
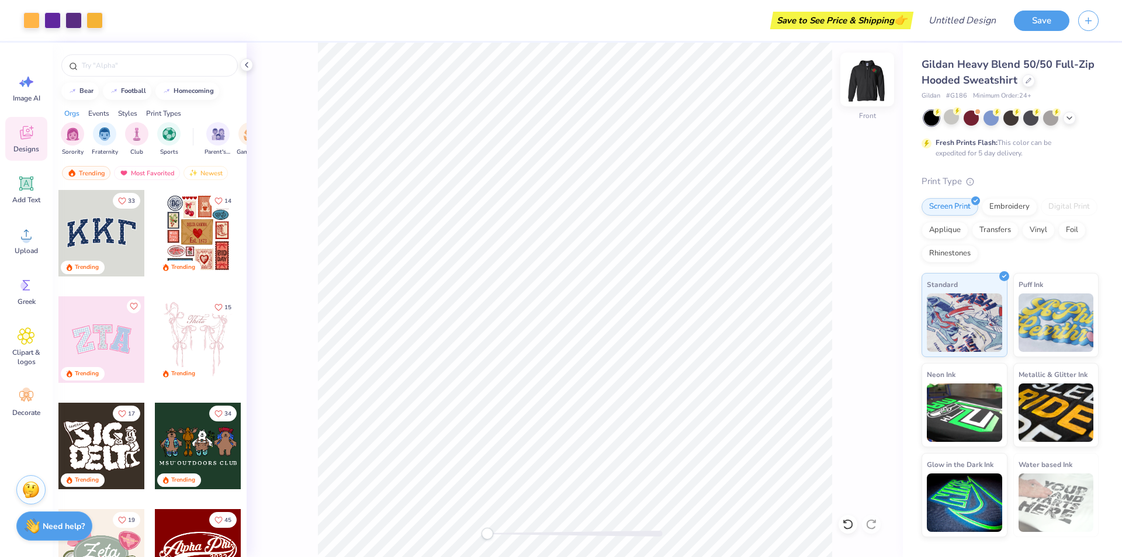
click at [868, 81] on img at bounding box center [867, 79] width 47 height 47
type input "2.55"
type input "1.93"
click at [845, 209] on div "Back W 2.55 2.55 " H 1.93 1.93 " Y 2.03 2.03 " Center Middle Top Bottom" at bounding box center [575, 300] width 656 height 514
drag, startPoint x: 860, startPoint y: 80, endPoint x: 871, endPoint y: 163, distance: 83.7
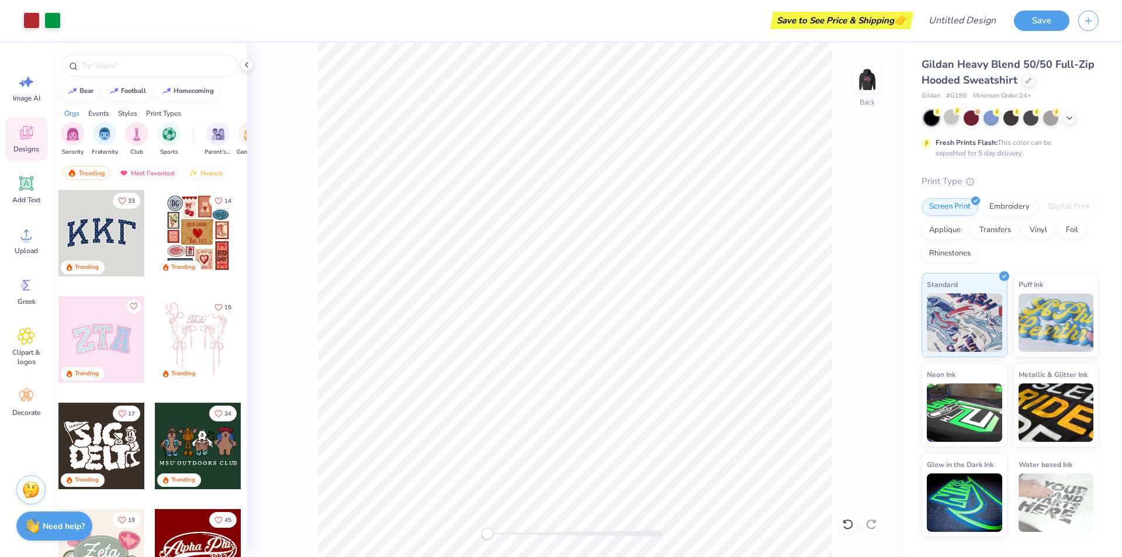
click at [861, 80] on img at bounding box center [866, 79] width 23 height 23
click at [863, 78] on img at bounding box center [867, 79] width 47 height 47
type input "3.04"
type input "2.31"
click at [1006, 206] on div "Embroidery" at bounding box center [1008, 205] width 55 height 18
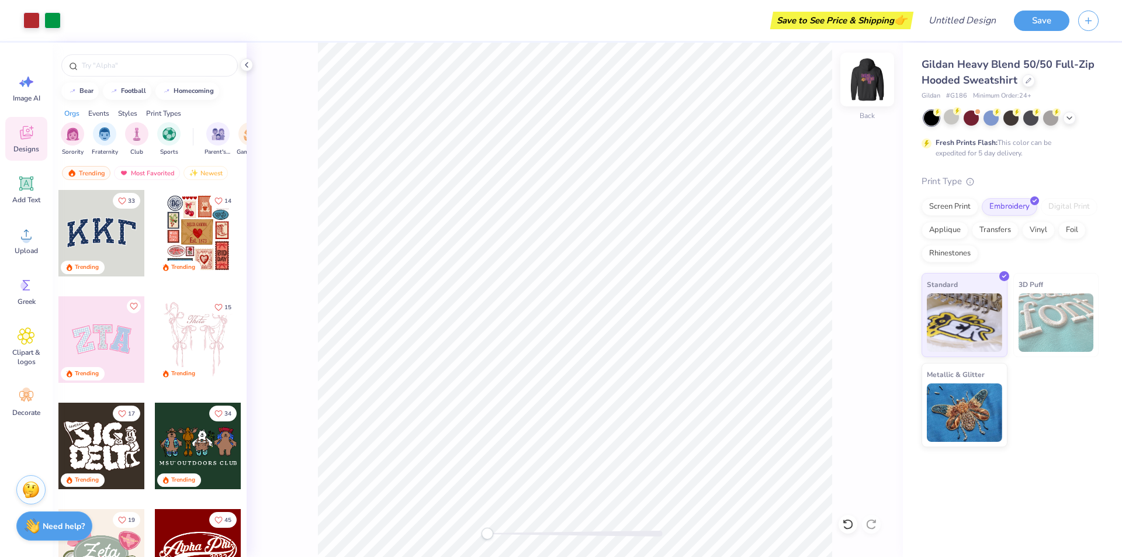
click at [865, 85] on img at bounding box center [867, 79] width 47 height 47
click at [860, 79] on img at bounding box center [867, 79] width 47 height 47
click at [969, 182] on icon at bounding box center [970, 180] width 8 height 8
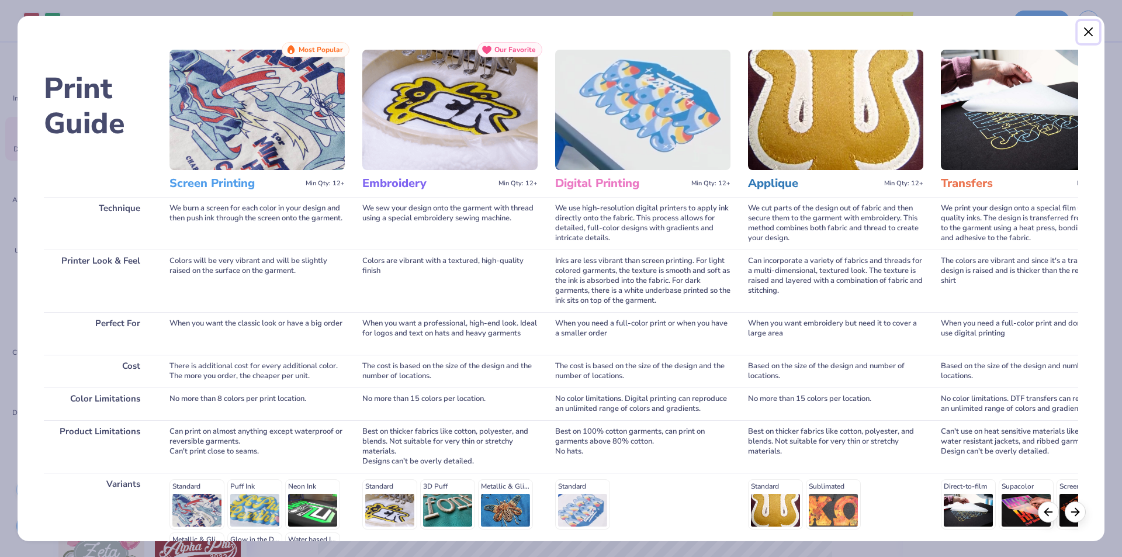
click at [1092, 40] on button "Close" at bounding box center [1088, 32] width 22 height 22
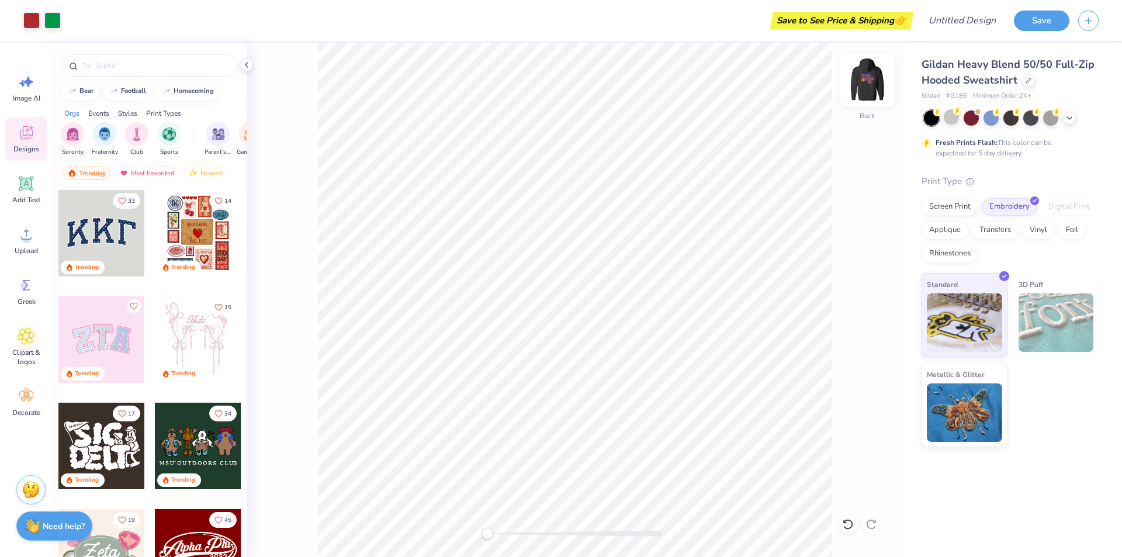
click at [866, 82] on img at bounding box center [867, 79] width 47 height 47
click at [870, 93] on img at bounding box center [867, 79] width 47 height 47
click at [1068, 117] on polyline at bounding box center [1069, 117] width 5 height 2
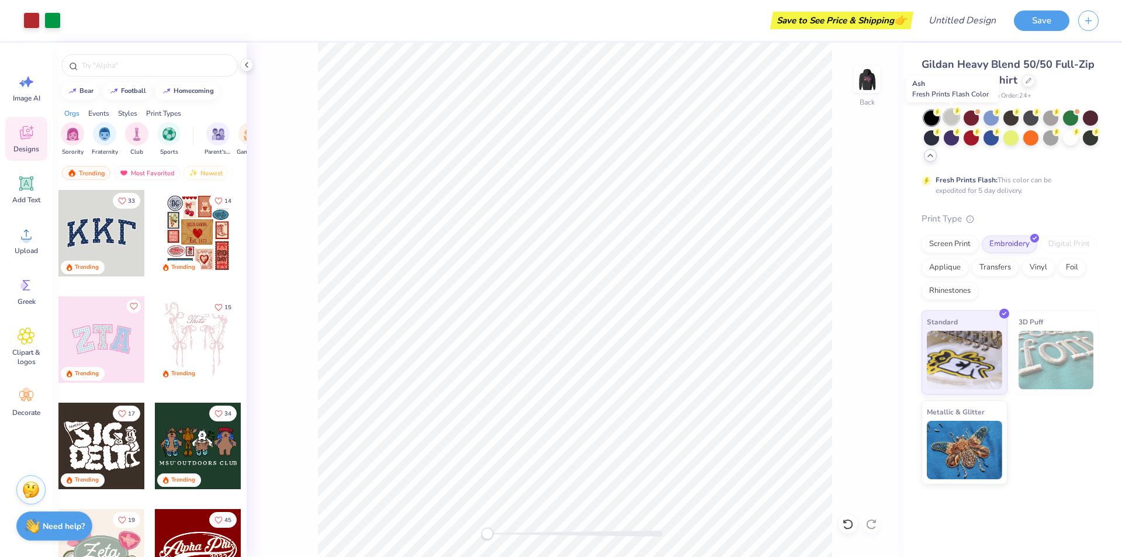
click at [952, 119] on div at bounding box center [950, 116] width 15 height 15
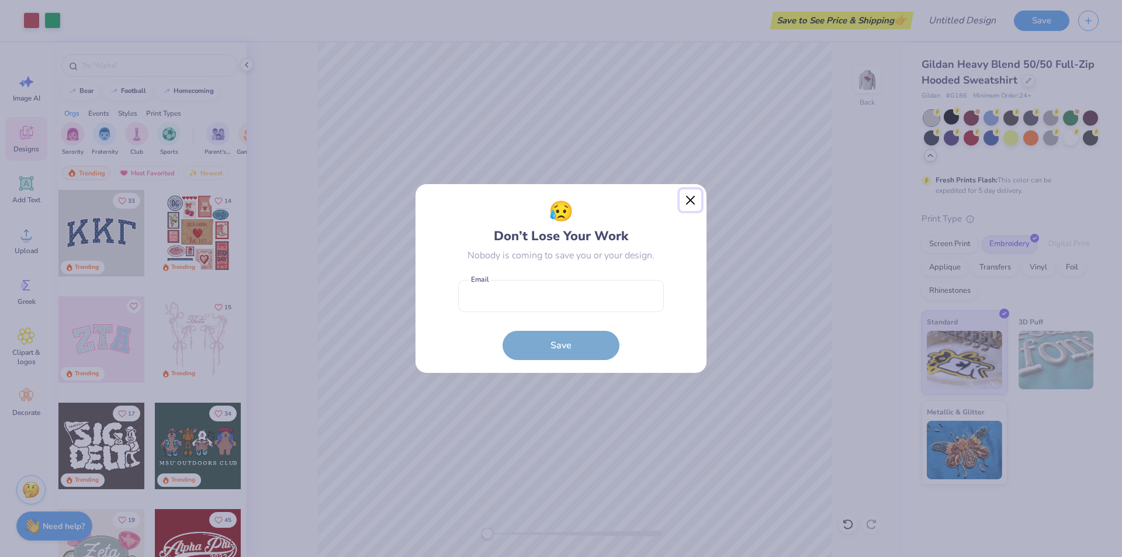
click at [693, 199] on button "Close" at bounding box center [690, 200] width 22 height 22
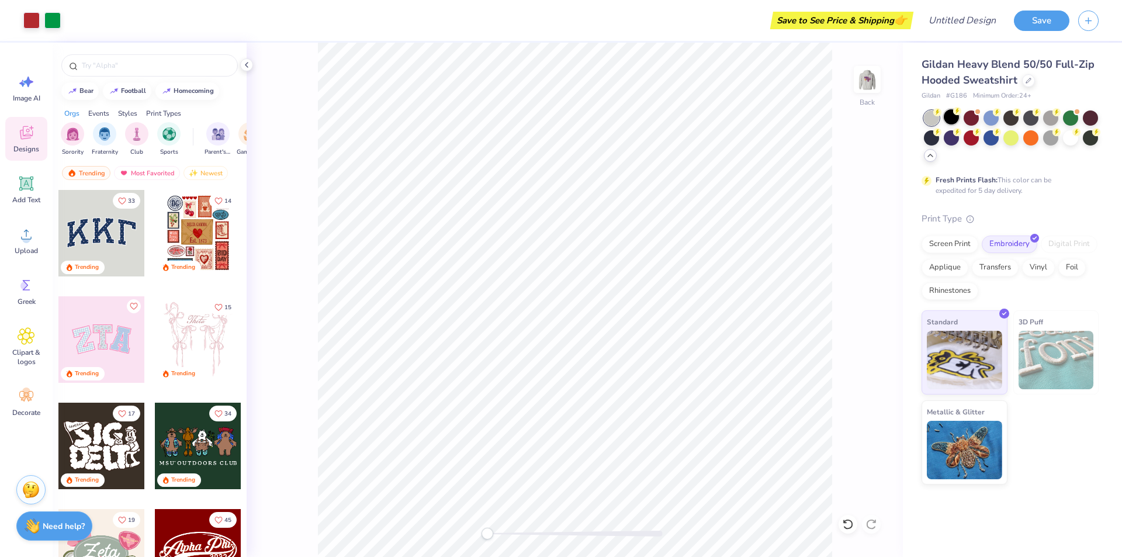
click at [955, 115] on div at bounding box center [950, 116] width 15 height 15
click at [1015, 119] on div at bounding box center [1010, 116] width 15 height 15
click at [936, 139] on div at bounding box center [931, 136] width 15 height 15
click at [1064, 139] on div at bounding box center [1070, 136] width 15 height 15
click at [950, 123] on div at bounding box center [950, 116] width 15 height 15
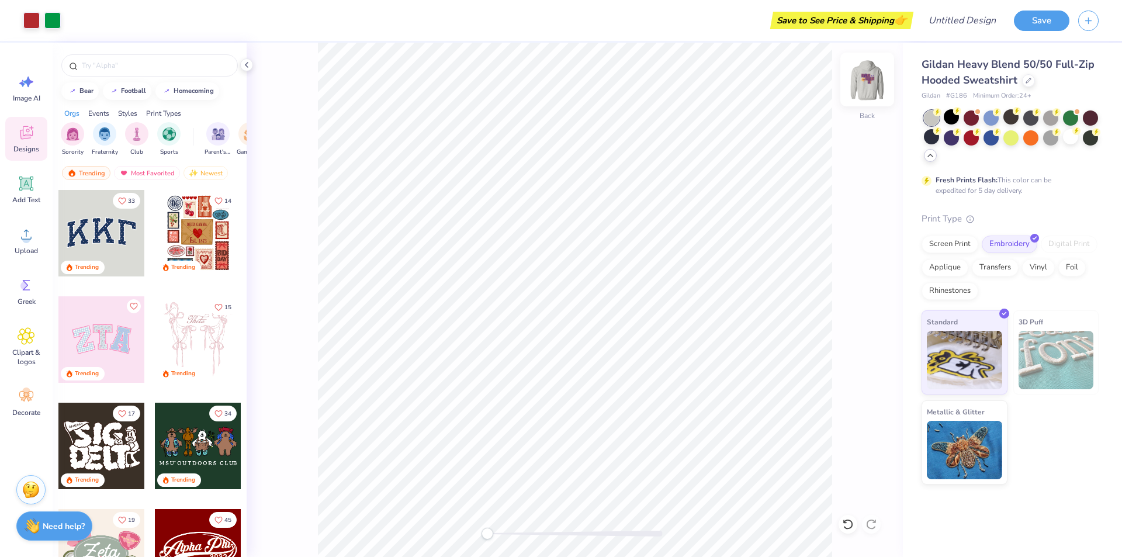
click at [869, 81] on img at bounding box center [867, 79] width 47 height 47
click at [870, 80] on img at bounding box center [867, 79] width 47 height 47
click at [870, 80] on img at bounding box center [866, 79] width 23 height 23
click at [868, 82] on img at bounding box center [867, 79] width 47 height 47
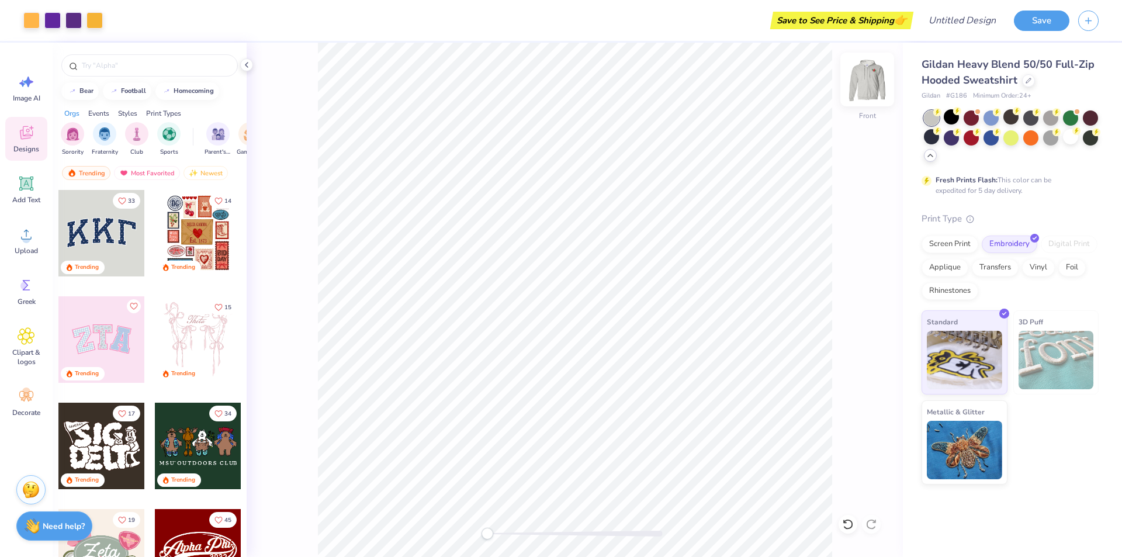
click at [874, 84] on img at bounding box center [867, 79] width 47 height 47
click at [956, 117] on div at bounding box center [950, 116] width 15 height 15
click at [865, 80] on img at bounding box center [867, 79] width 47 height 47
click at [866, 79] on img at bounding box center [867, 79] width 47 height 47
click at [10, 238] on div "Upload" at bounding box center [26, 240] width 42 height 44
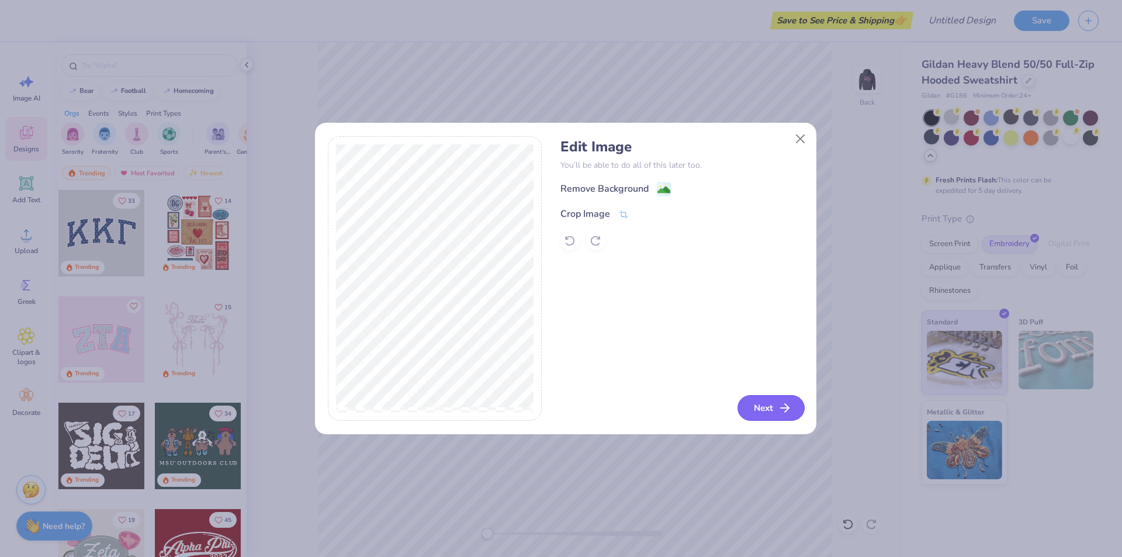
click at [772, 407] on button "Next" at bounding box center [770, 408] width 67 height 26
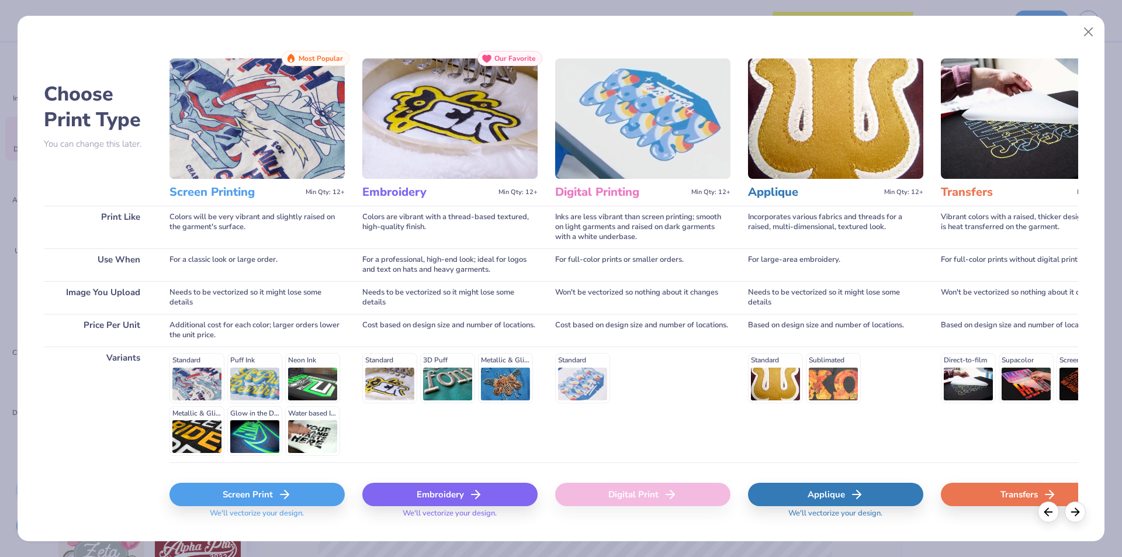
click at [470, 493] on icon at bounding box center [476, 494] width 14 height 14
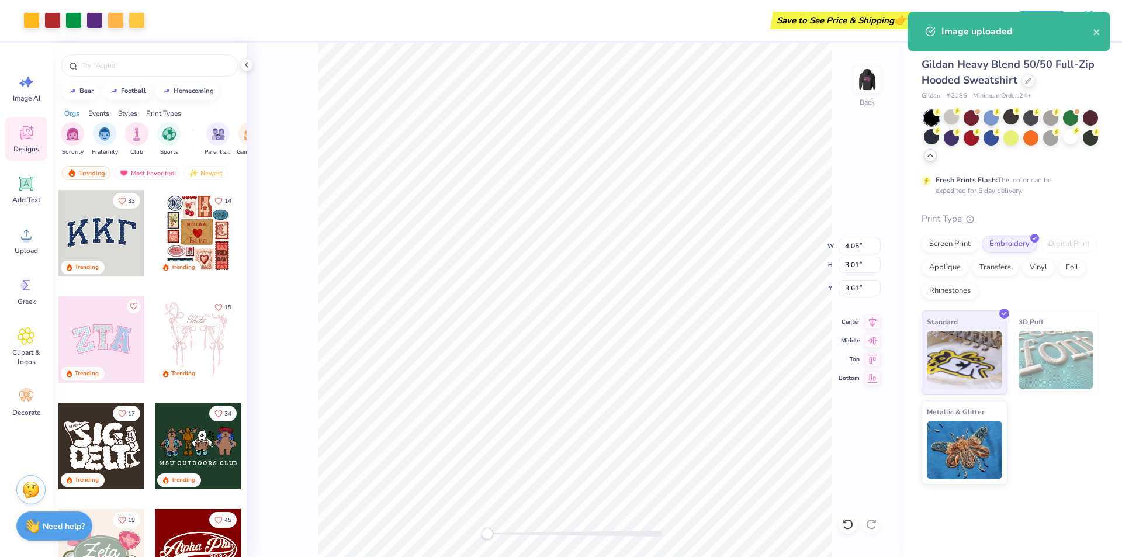
type input "4.05"
type input "3.01"
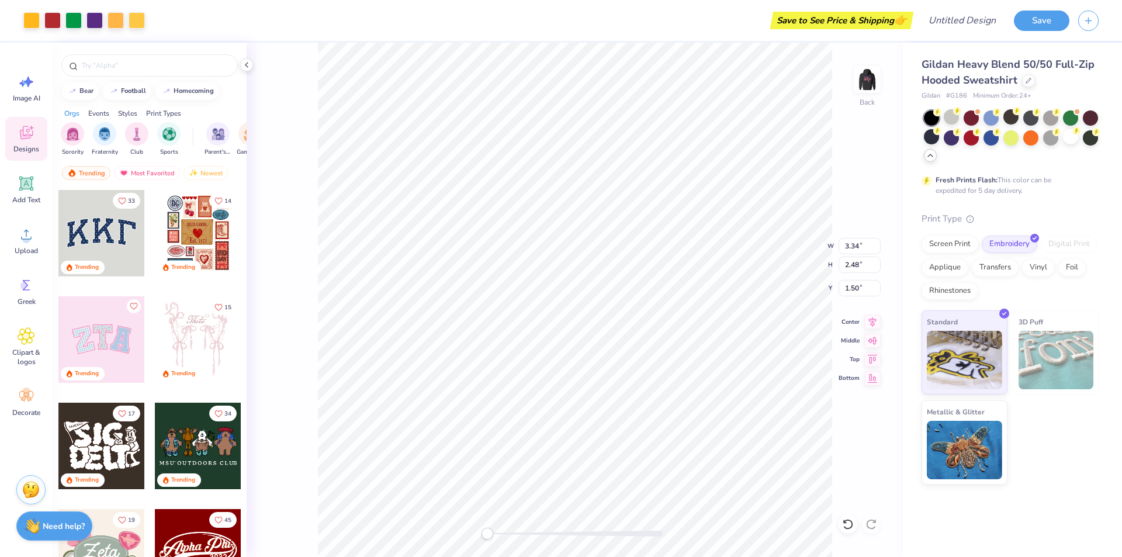
type input "3.34"
type input "2.48"
type input "1.50"
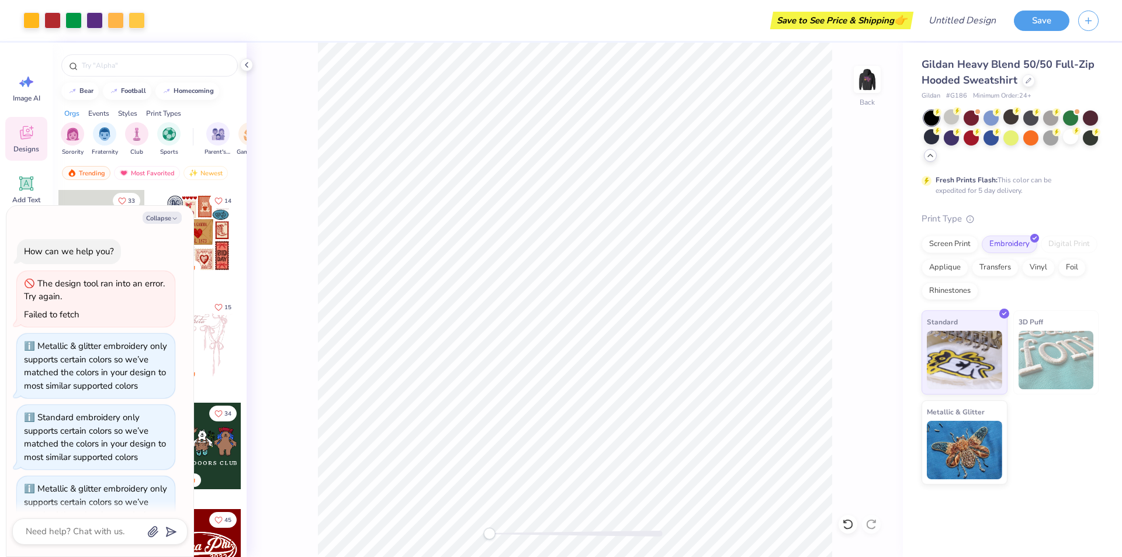
scroll to position [206, 0]
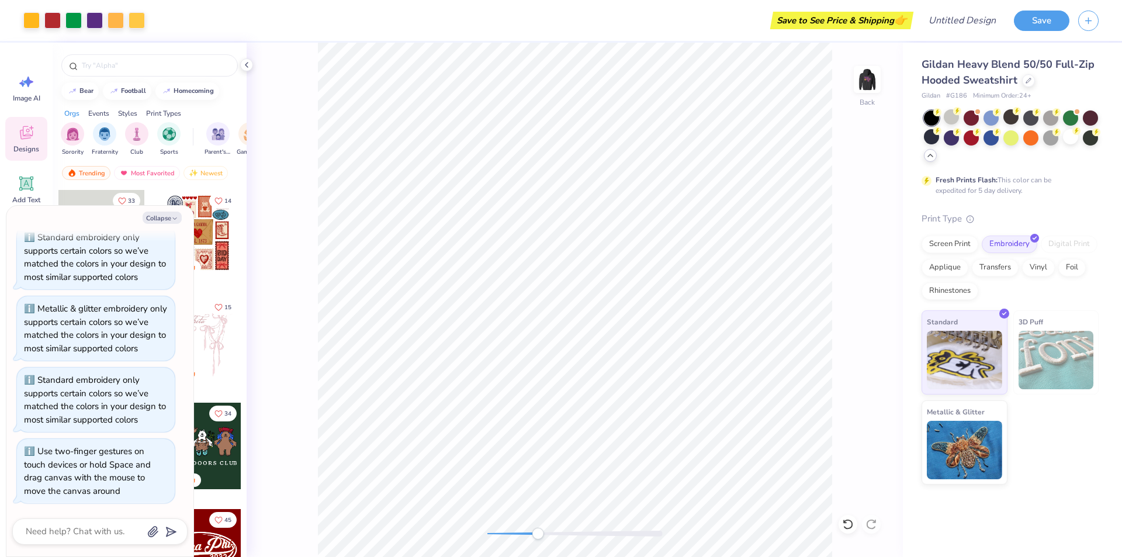
drag, startPoint x: 489, startPoint y: 533, endPoint x: 542, endPoint y: 529, distance: 53.4
click at [540, 533] on div "Accessibility label" at bounding box center [538, 534] width 12 height 12
click at [494, 556] on html "Art colors Save to See Price & Shipping 👉 Design Title Save Image AI Designs Ad…" at bounding box center [561, 278] width 1122 height 557
click at [505, 542] on div "Back" at bounding box center [575, 300] width 656 height 514
drag, startPoint x: 504, startPoint y: 533, endPoint x: 482, endPoint y: 536, distance: 22.5
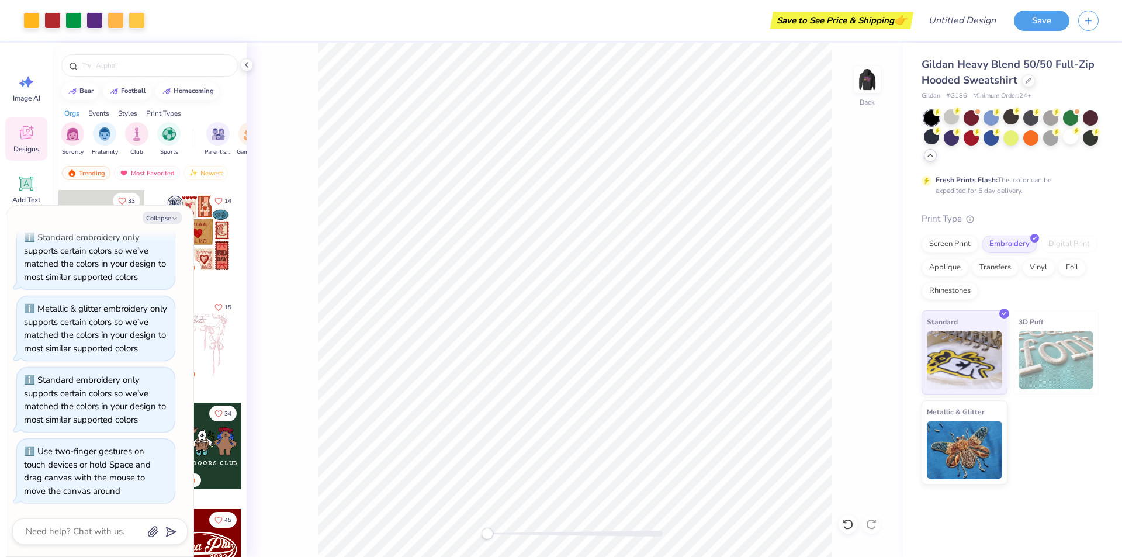
click at [482, 536] on div "Accessibility label" at bounding box center [487, 534] width 12 height 12
click at [865, 78] on img at bounding box center [867, 79] width 47 height 47
click at [865, 79] on img at bounding box center [867, 79] width 47 height 47
click at [865, 79] on img at bounding box center [866, 79] width 23 height 23
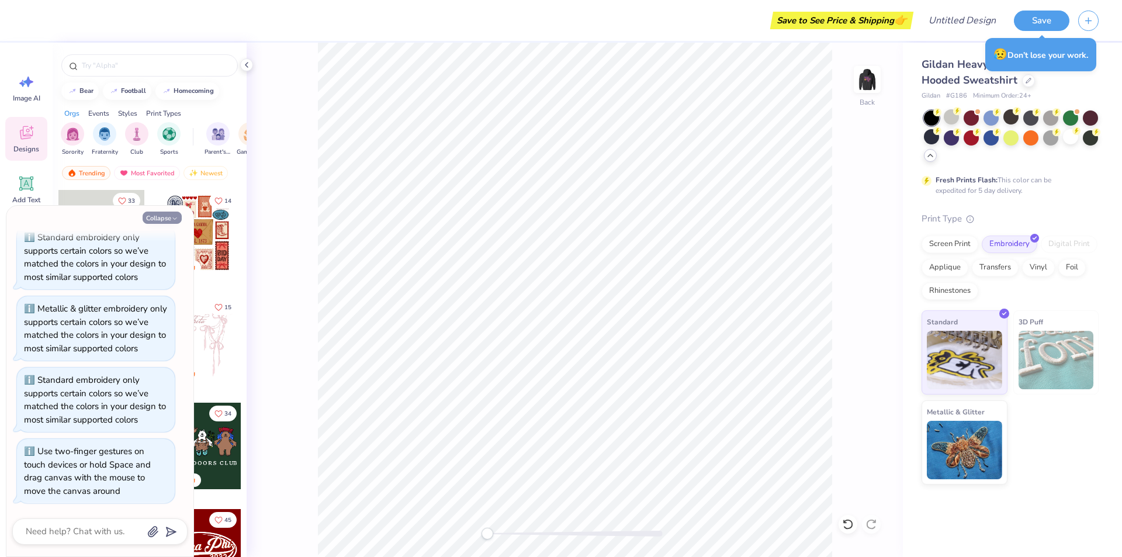
click at [158, 215] on button "Collapse" at bounding box center [162, 217] width 39 height 12
type textarea "x"
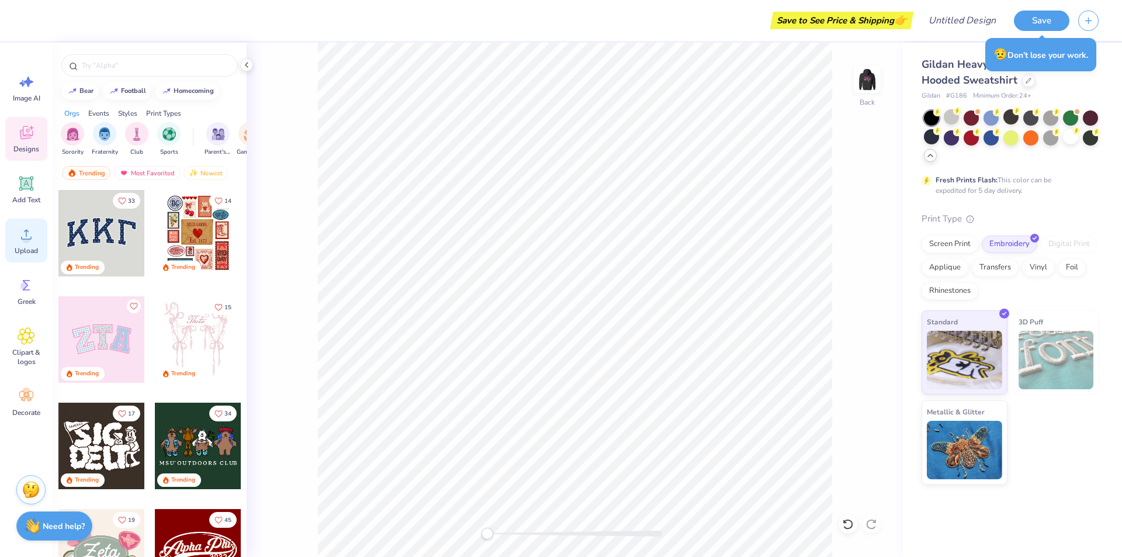
click at [27, 238] on circle at bounding box center [26, 239] width 8 height 8
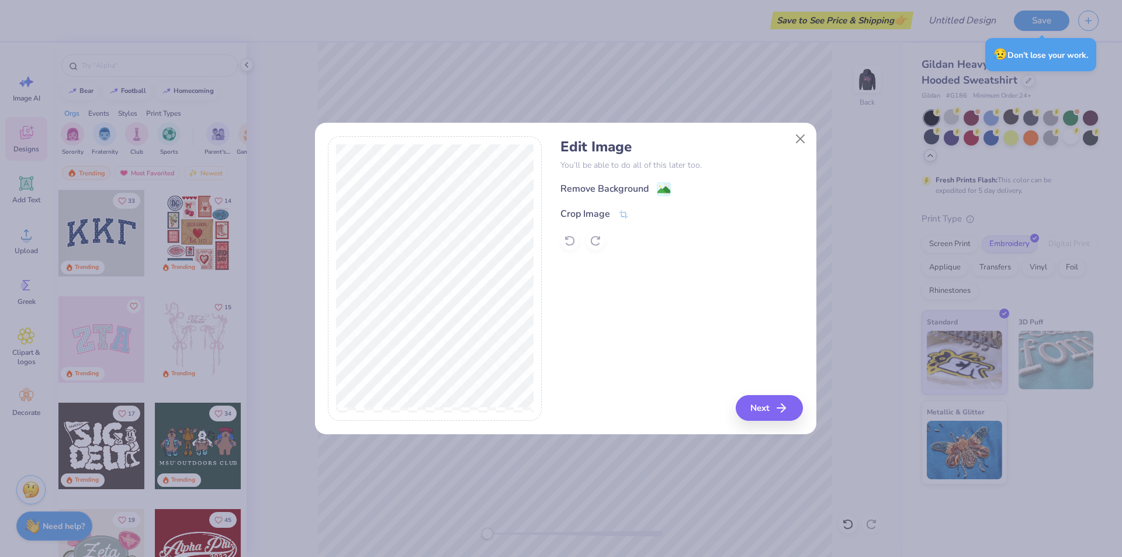
click at [792, 422] on div "Edit Image You’ll be able to do all of this later too. Remove Background Crop I…" at bounding box center [565, 285] width 501 height 298
click at [769, 404] on button "Next" at bounding box center [770, 408] width 67 height 26
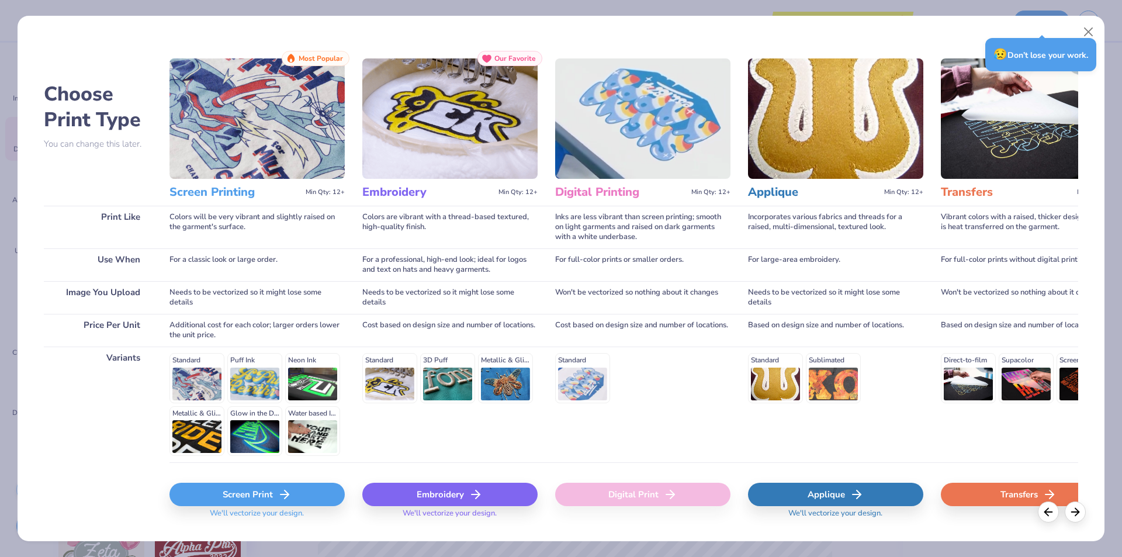
click at [467, 486] on div "Embroidery" at bounding box center [449, 494] width 175 height 23
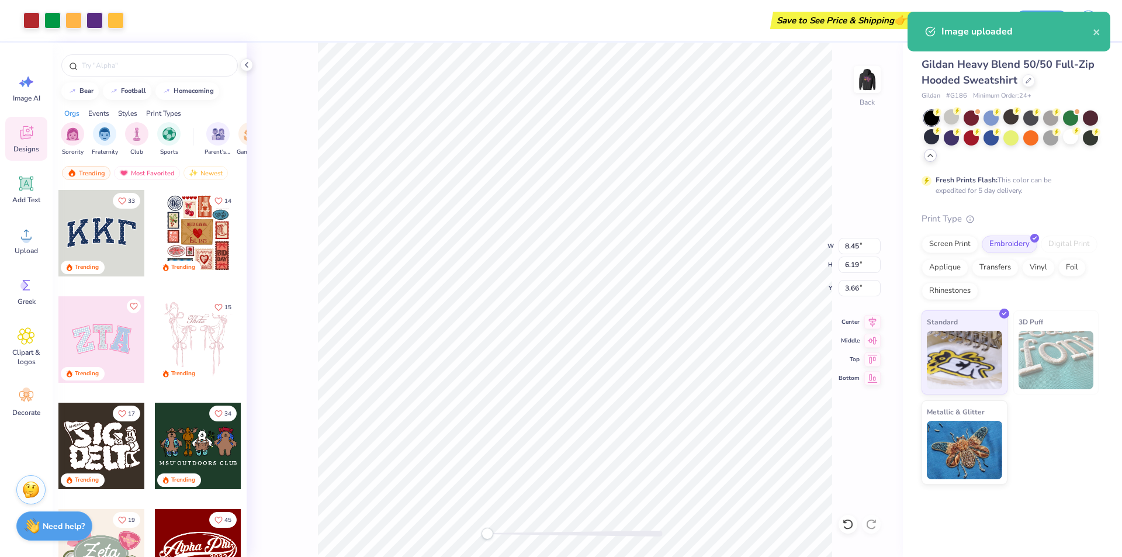
type input "5.18"
type input "3.80"
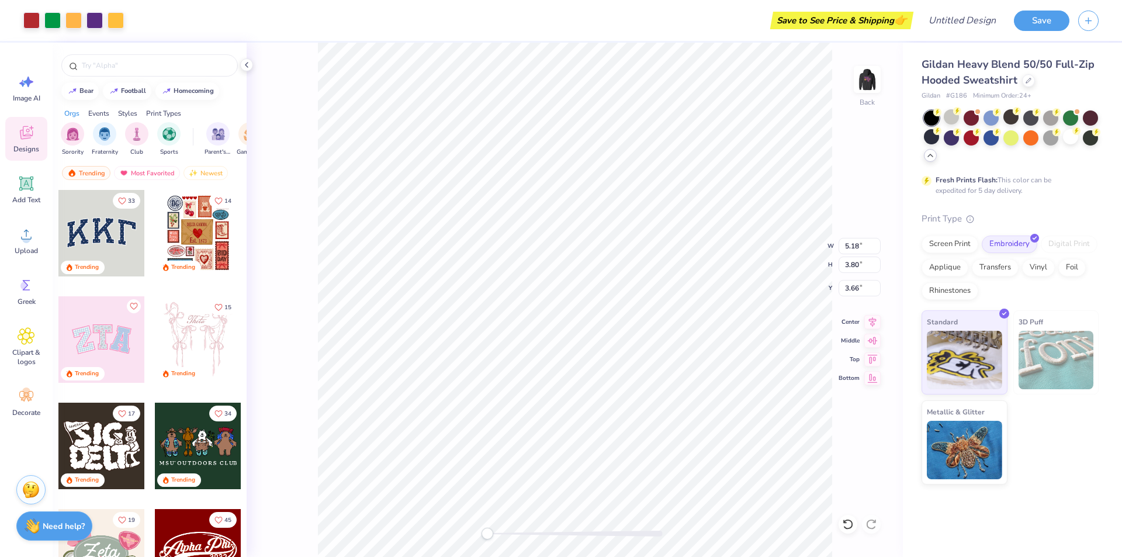
type input "4.06"
type input "2.97"
click at [869, 91] on img at bounding box center [867, 79] width 47 height 47
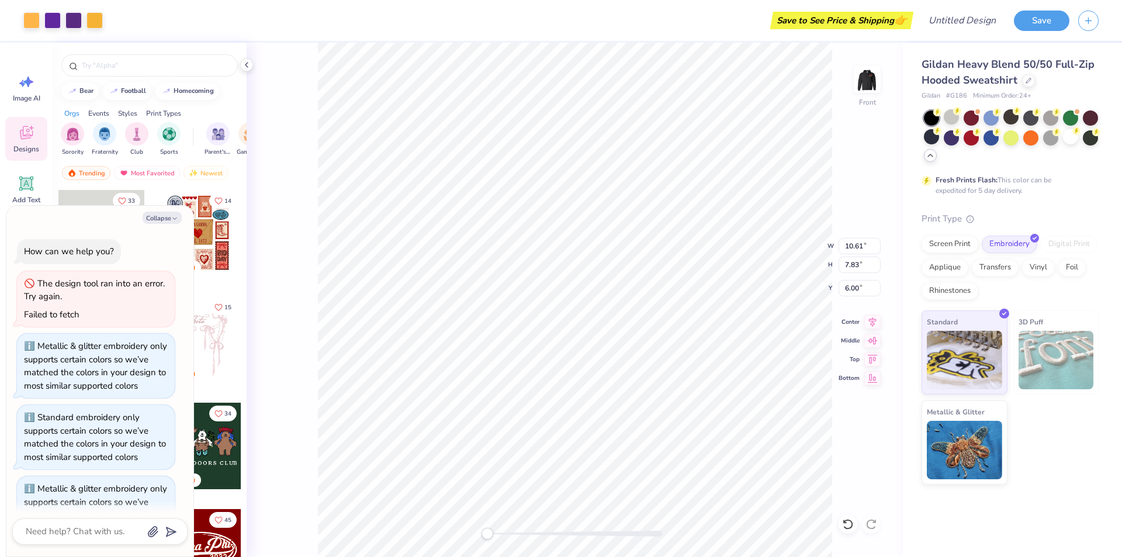
scroll to position [303, 0]
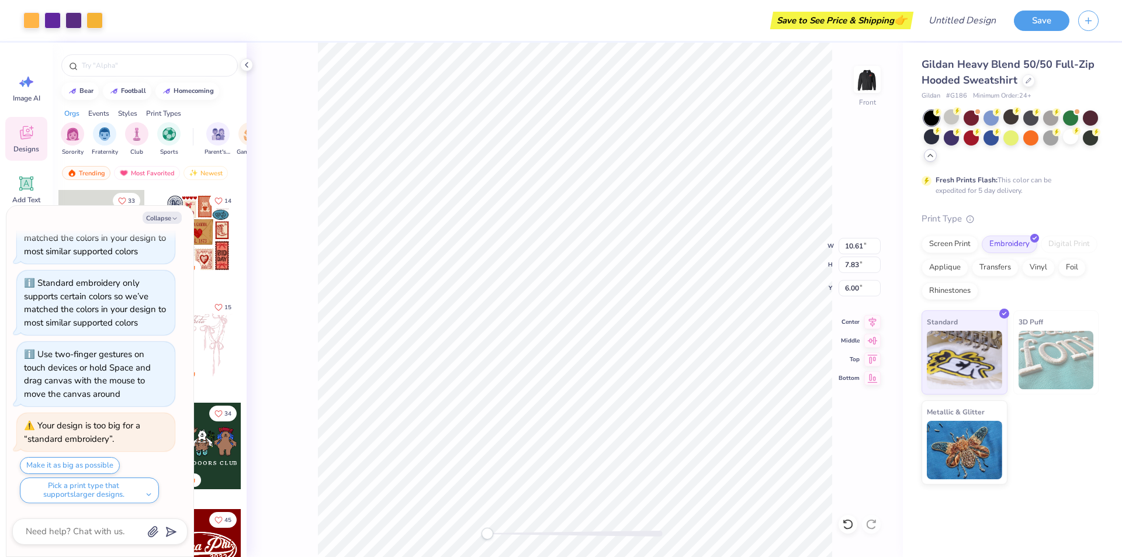
type textarea "x"
type input "6.74"
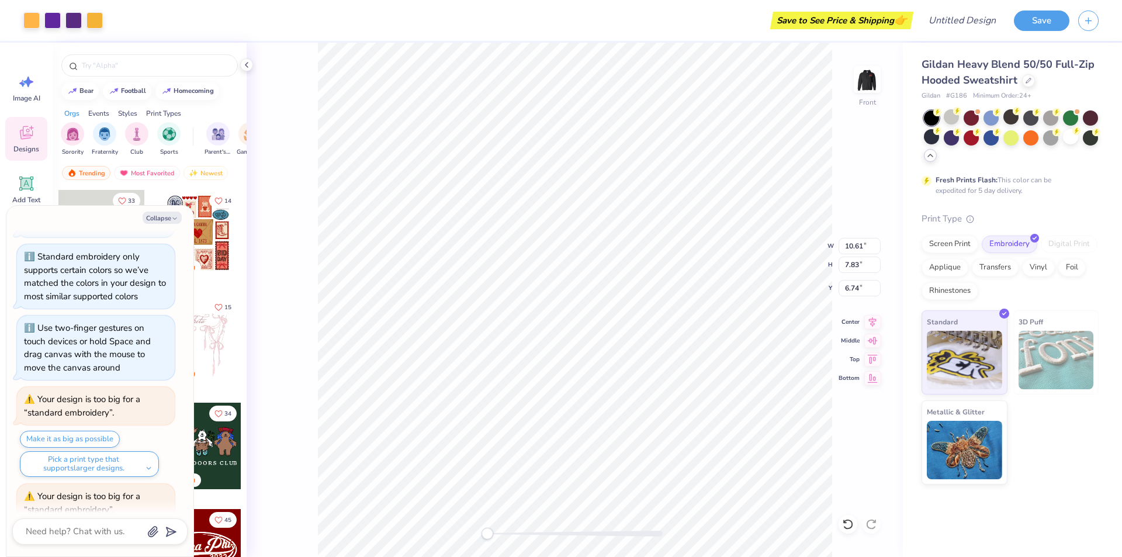
scroll to position [400, 0]
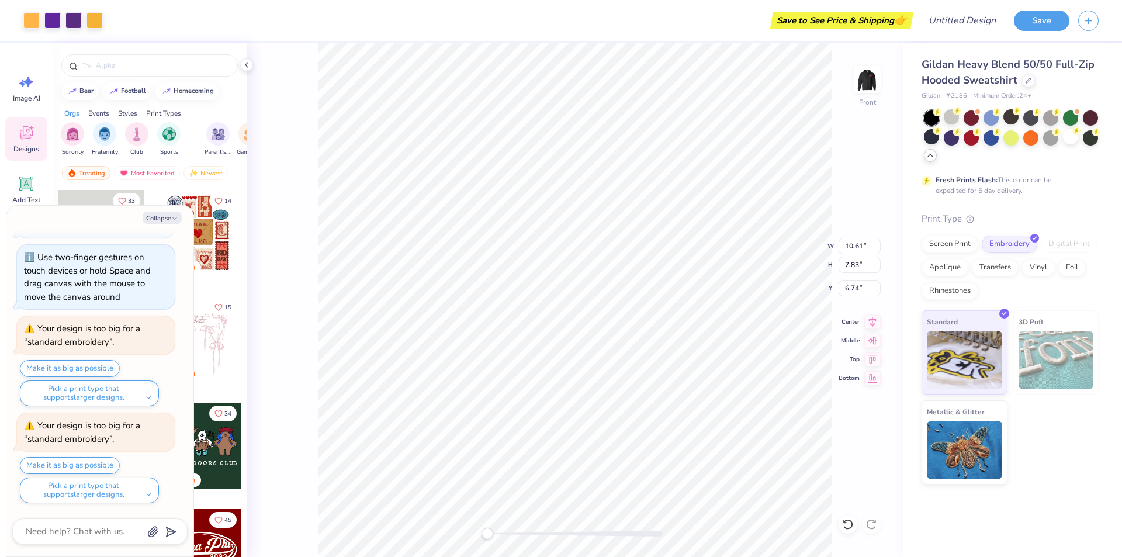
type textarea "x"
type input "10.91"
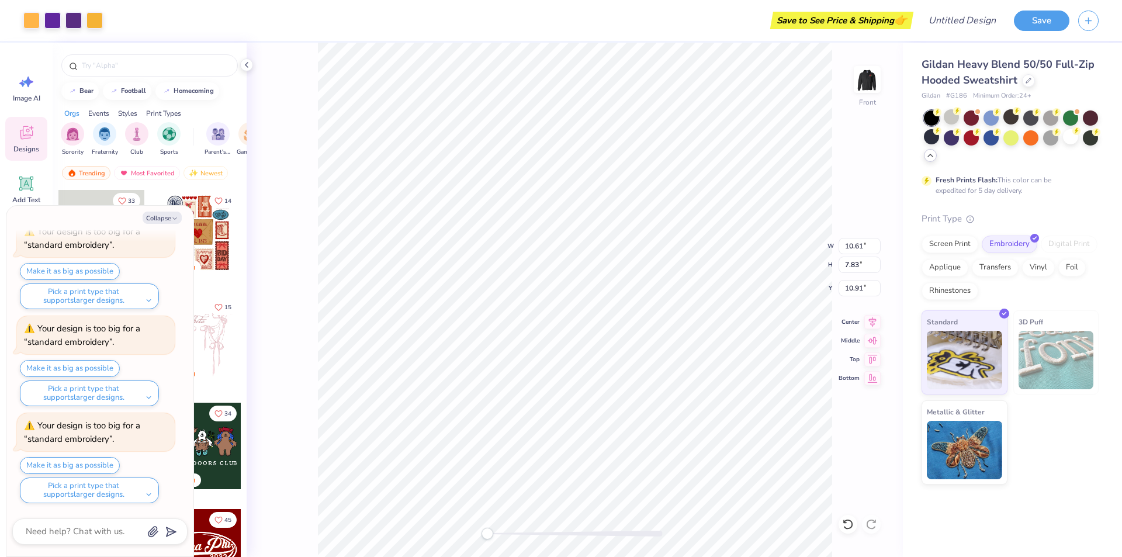
scroll to position [594, 0]
click at [862, 82] on img at bounding box center [867, 79] width 47 height 47
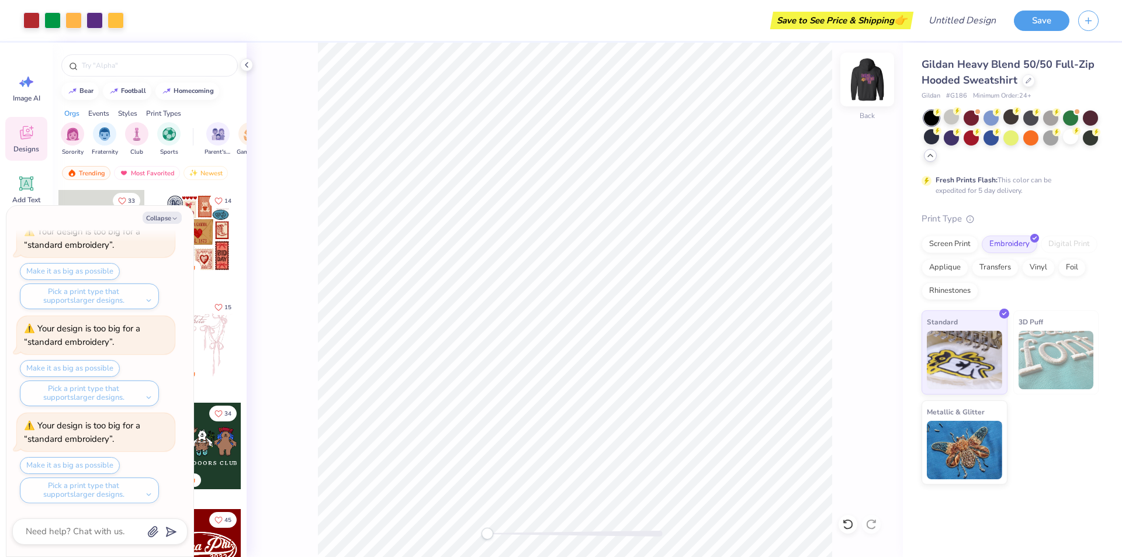
click at [865, 74] on img at bounding box center [867, 79] width 47 height 47
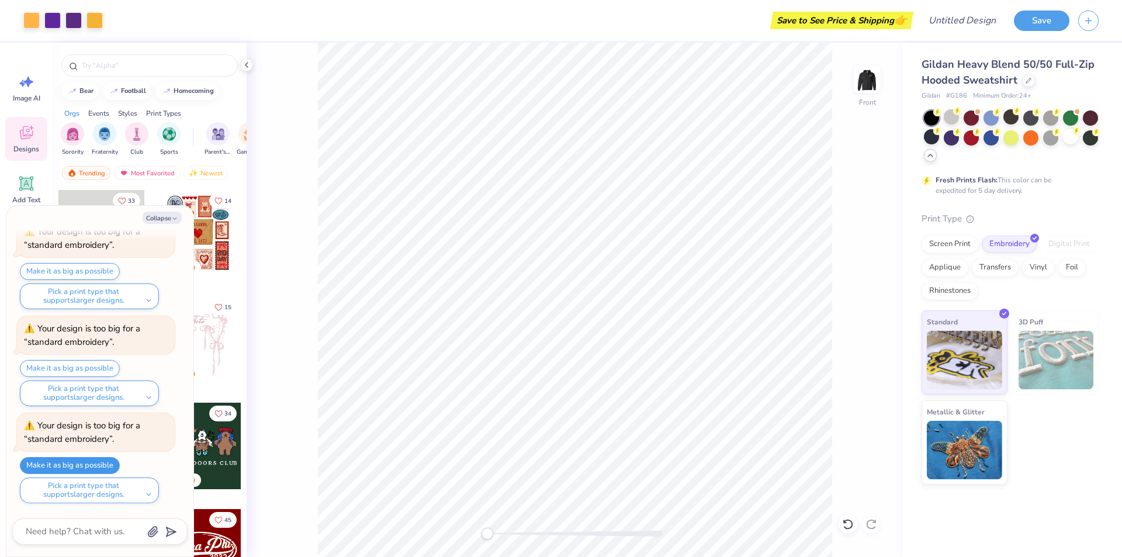
click at [96, 462] on button "Make it as big as possible" at bounding box center [70, 465] width 100 height 17
click at [875, 79] on img at bounding box center [867, 79] width 47 height 47
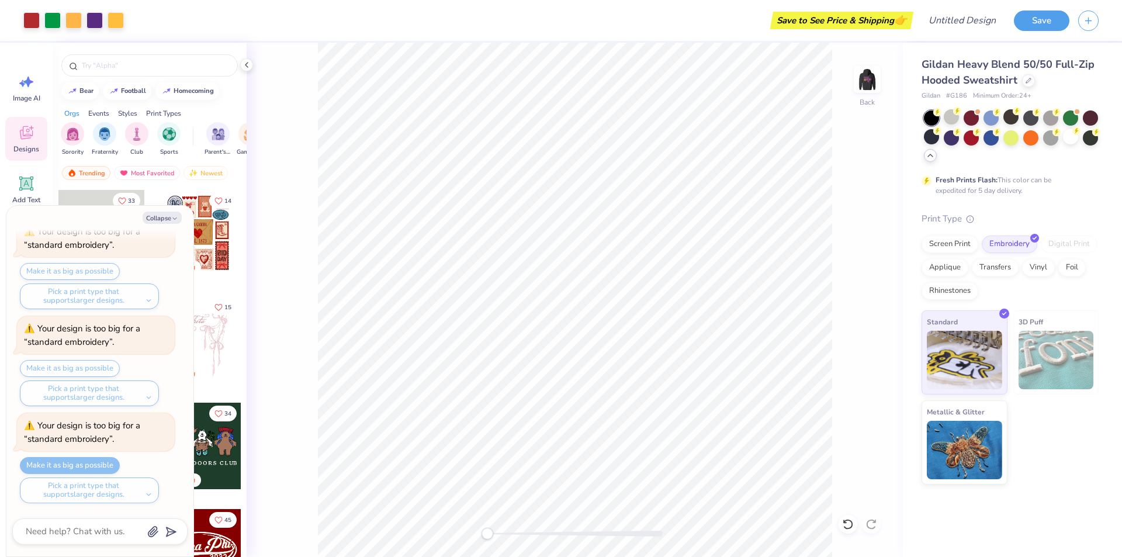
click at [875, 79] on img at bounding box center [866, 79] width 23 height 23
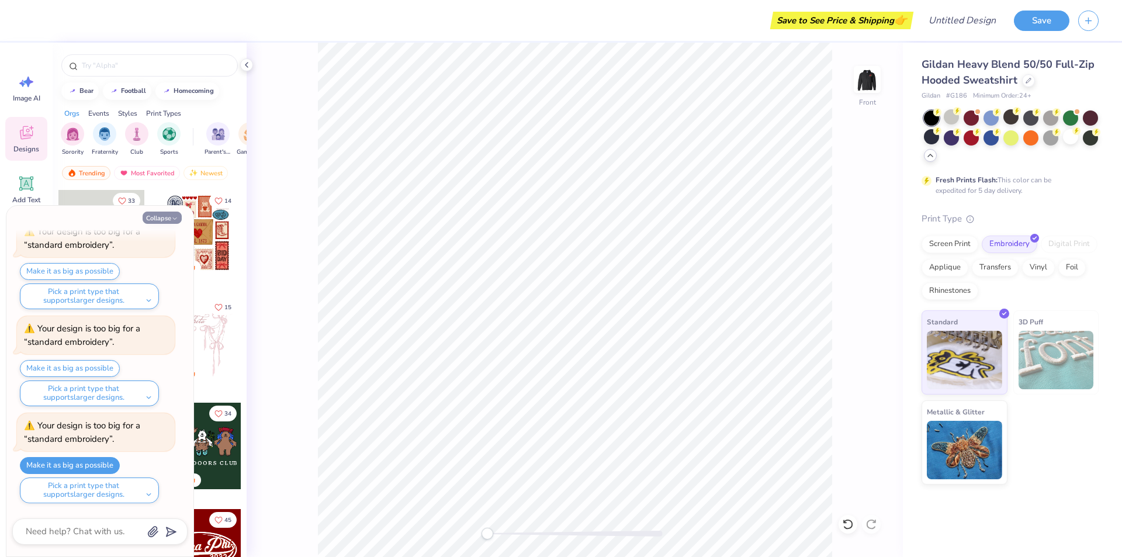
click at [167, 215] on button "Collapse" at bounding box center [162, 217] width 39 height 12
type textarea "x"
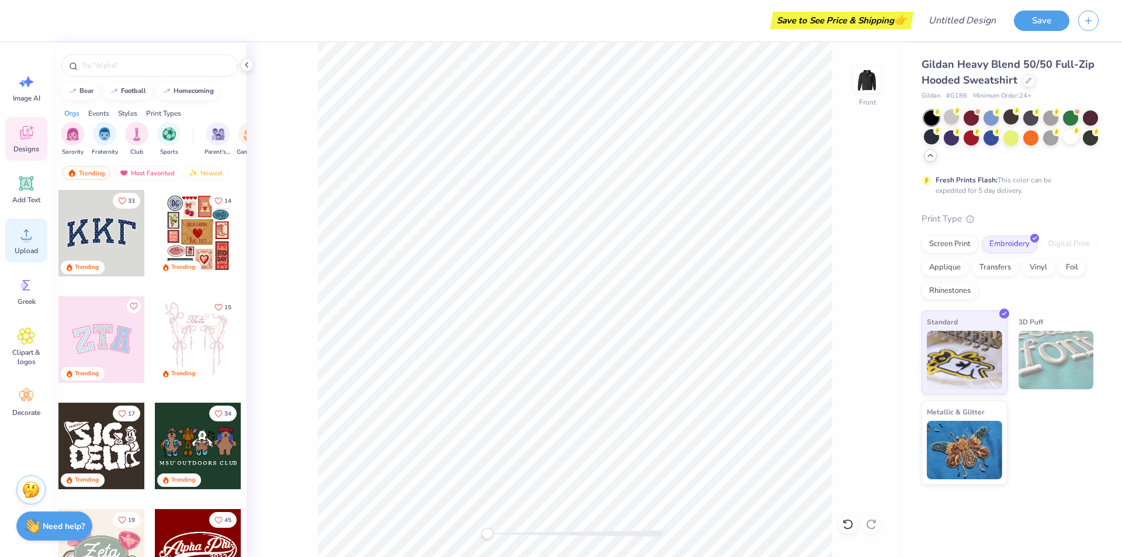
drag, startPoint x: 30, startPoint y: 237, endPoint x: 25, endPoint y: 240, distance: 6.3
click at [25, 238] on icon at bounding box center [27, 235] width 18 height 18
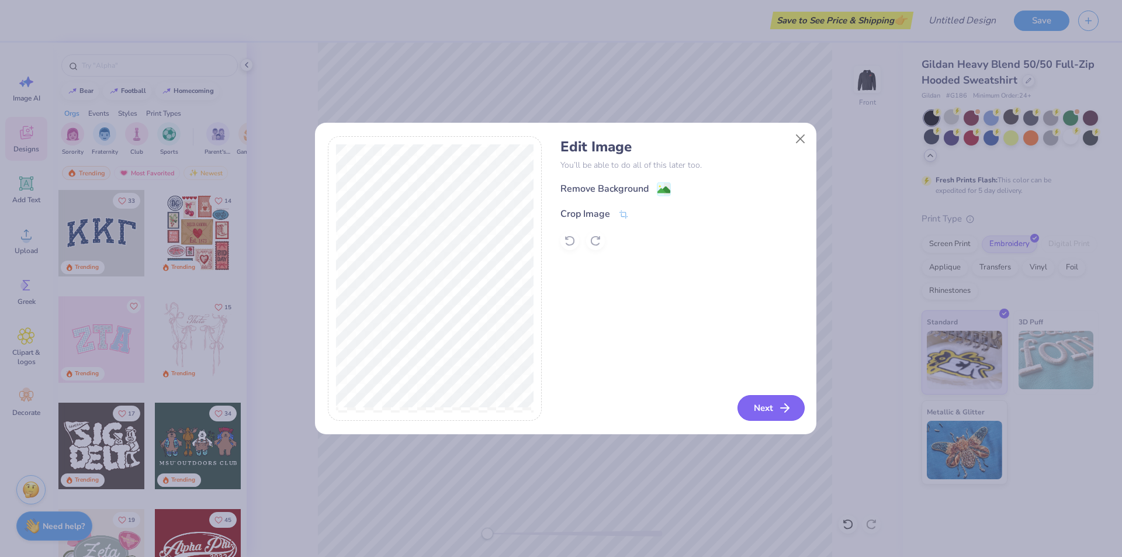
click at [779, 405] on icon "button" at bounding box center [785, 408] width 14 height 14
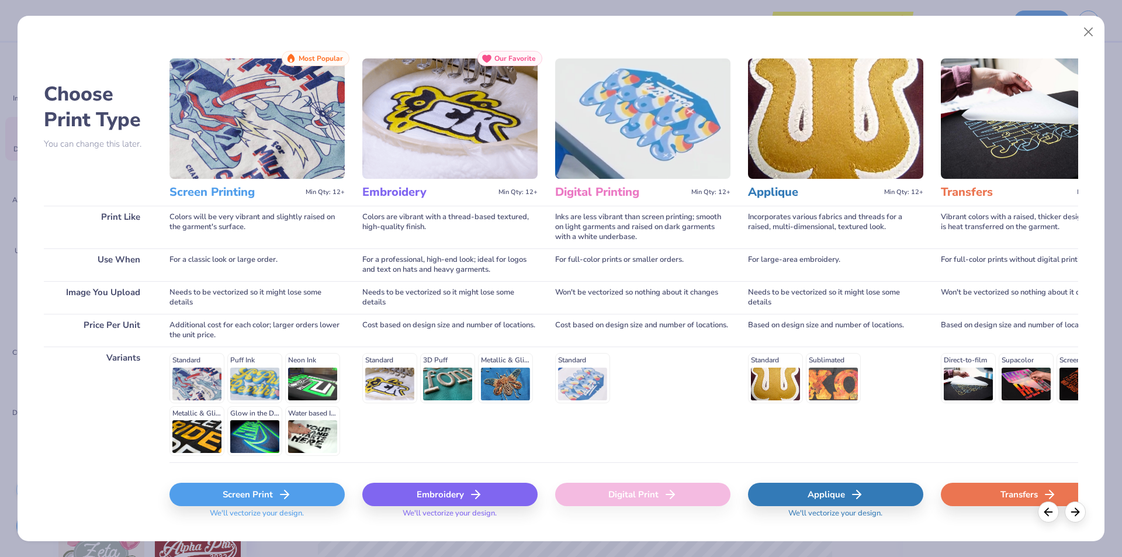
click at [474, 492] on icon at bounding box center [476, 494] width 14 height 14
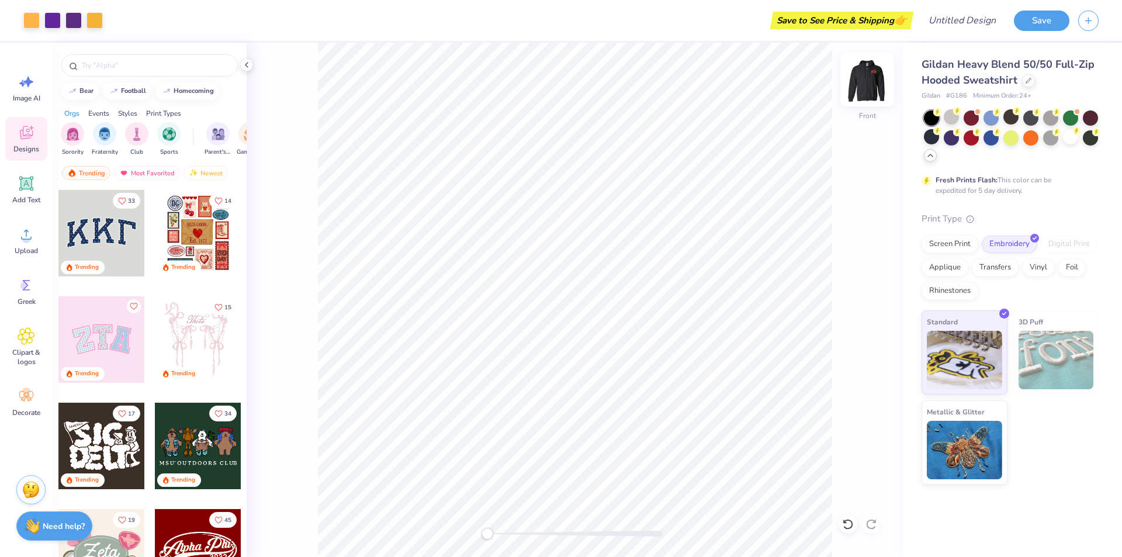
click at [867, 81] on img at bounding box center [867, 79] width 47 height 47
click at [867, 81] on img at bounding box center [866, 79] width 23 height 23
click at [859, 124] on div "Front" at bounding box center [575, 300] width 656 height 514
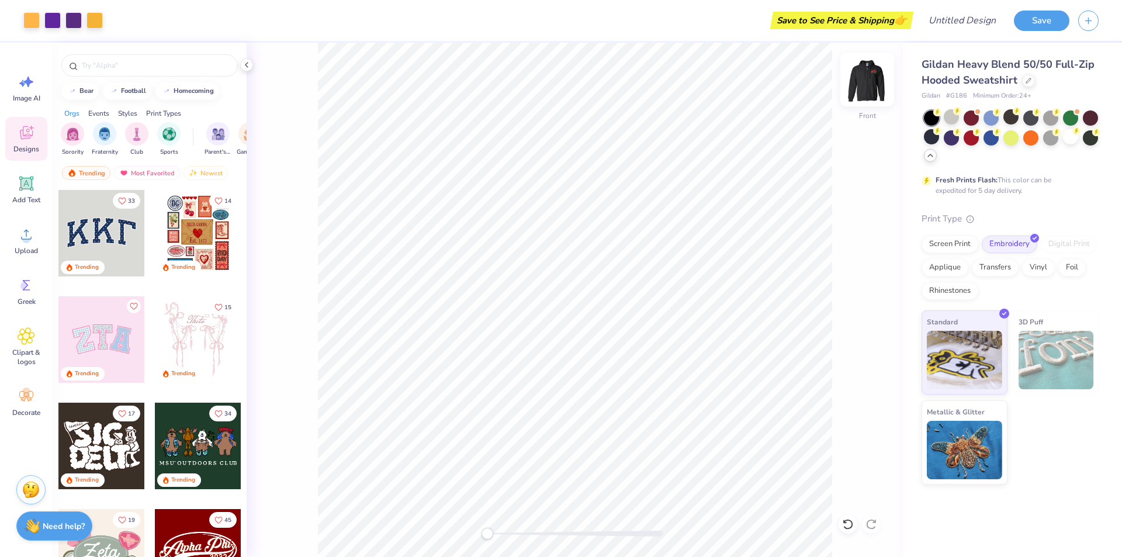
click at [857, 93] on img at bounding box center [867, 79] width 47 height 47
click at [869, 81] on img at bounding box center [867, 79] width 47 height 47
click at [864, 93] on img at bounding box center [867, 79] width 47 height 47
click at [861, 88] on img at bounding box center [867, 79] width 47 height 47
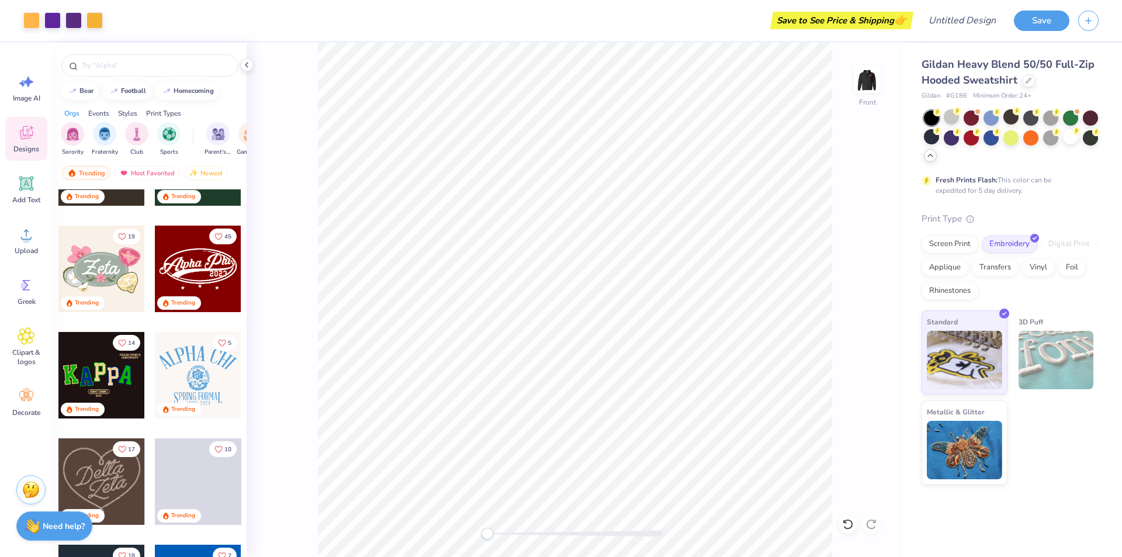
scroll to position [292, 0]
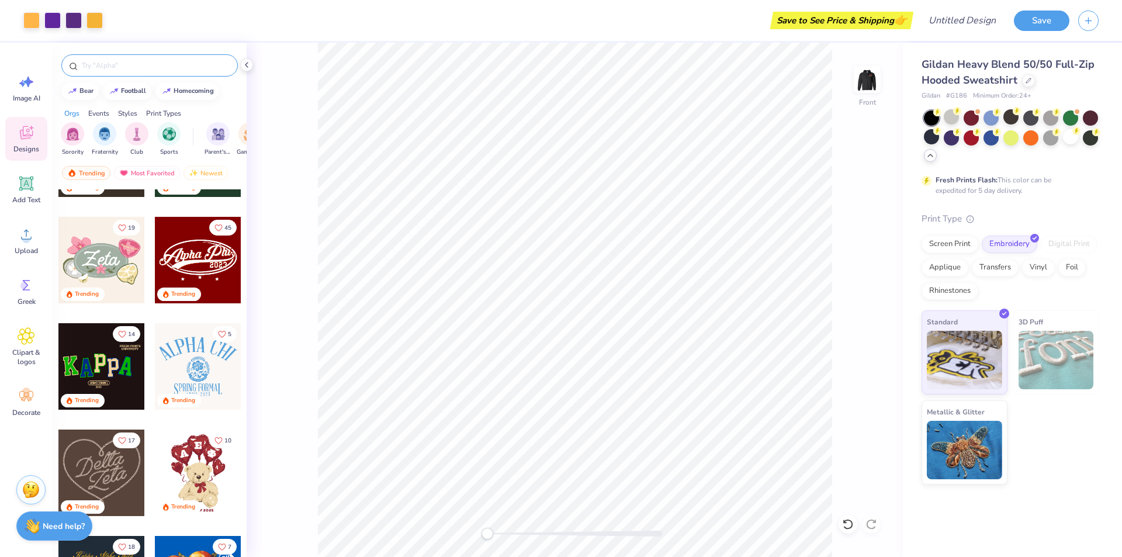
click at [118, 67] on input "text" at bounding box center [156, 66] width 150 height 12
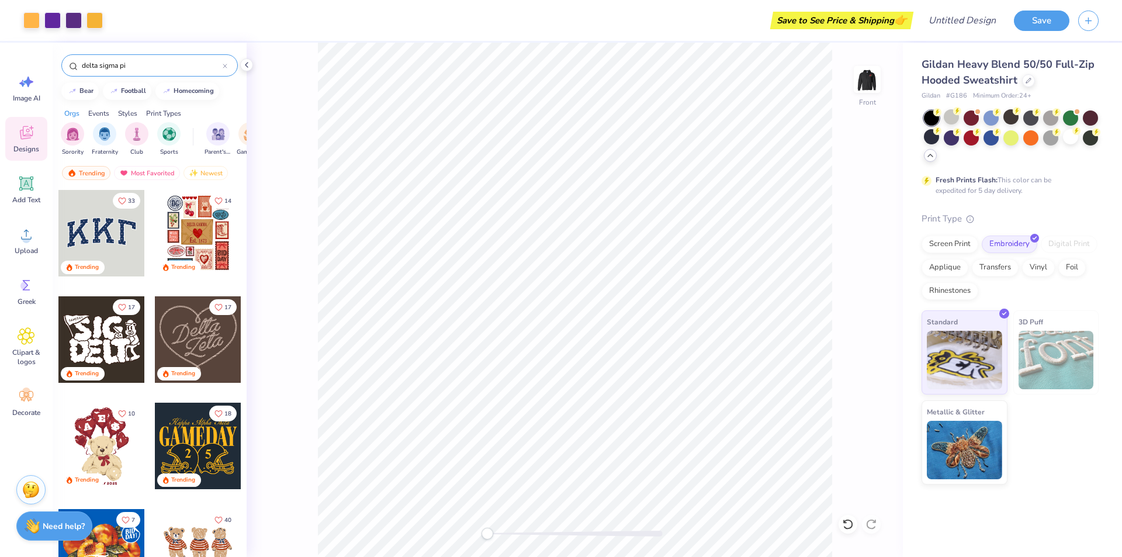
type input "delta sigma pi"
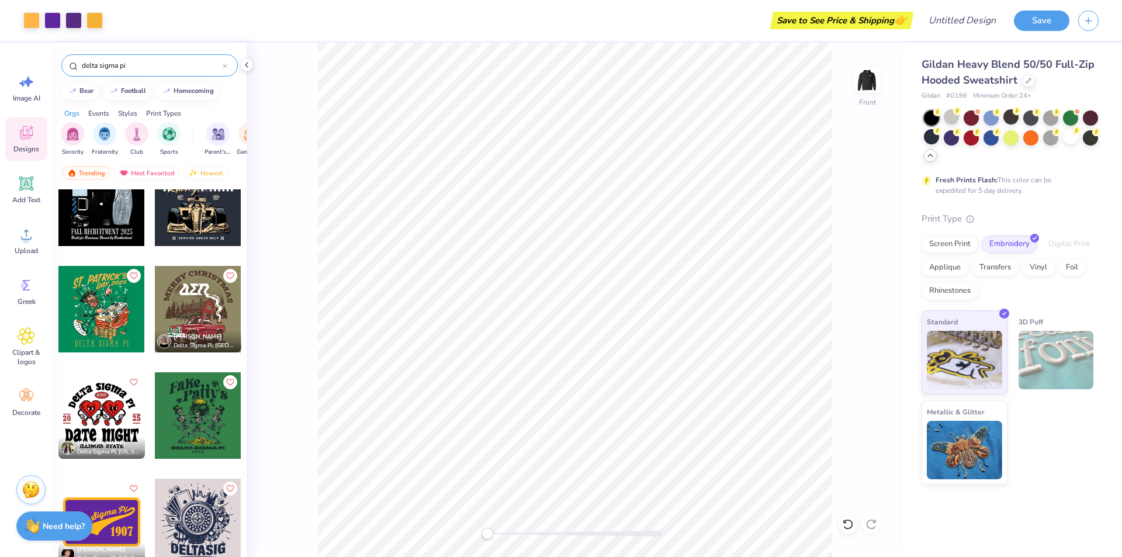
scroll to position [0, 0]
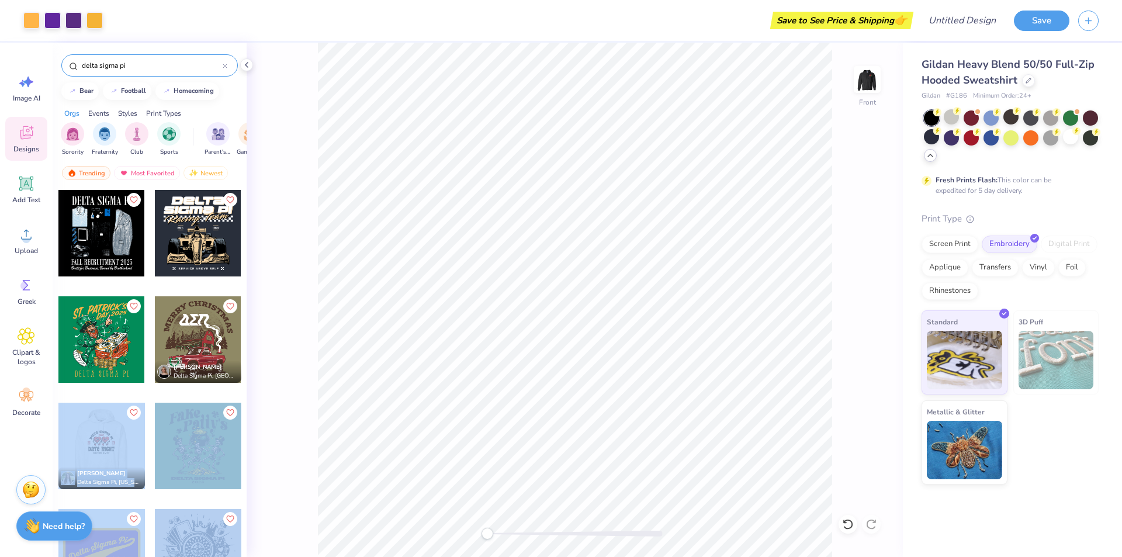
click at [574, 306] on div "Art colors Save to See Price & Shipping 👉 Design Title Save Image AI Designs Ad…" at bounding box center [561, 278] width 1122 height 557
click at [94, 427] on div at bounding box center [101, 446] width 86 height 86
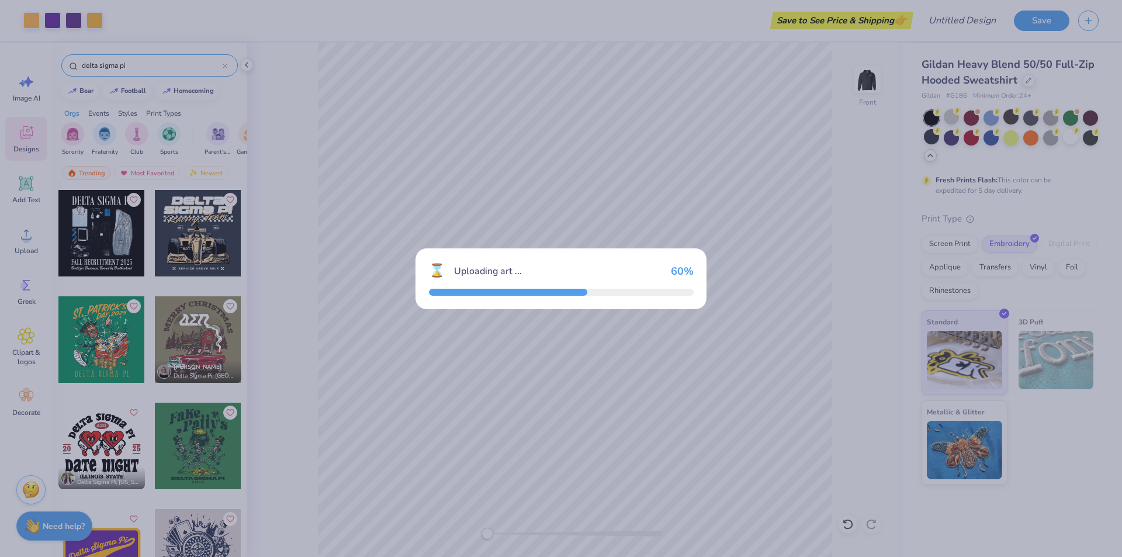
click at [738, 197] on div "⌛ Uploading art ... 60 %" at bounding box center [561, 278] width 1122 height 557
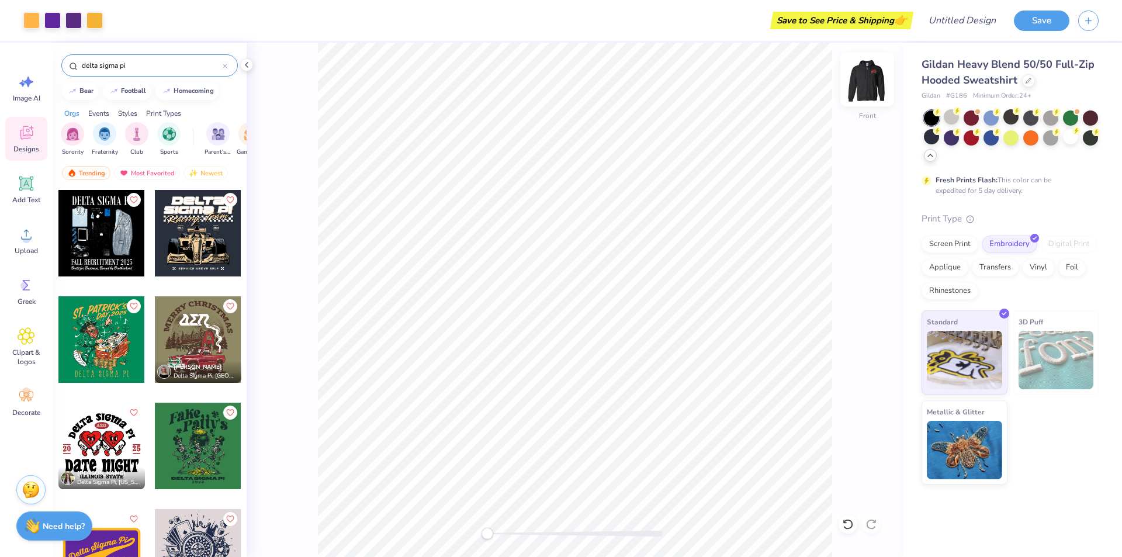
click at [865, 75] on img at bounding box center [867, 79] width 47 height 47
click at [866, 88] on img at bounding box center [866, 79] width 23 height 23
click at [870, 77] on img at bounding box center [867, 79] width 47 height 47
click at [862, 84] on img at bounding box center [867, 79] width 47 height 47
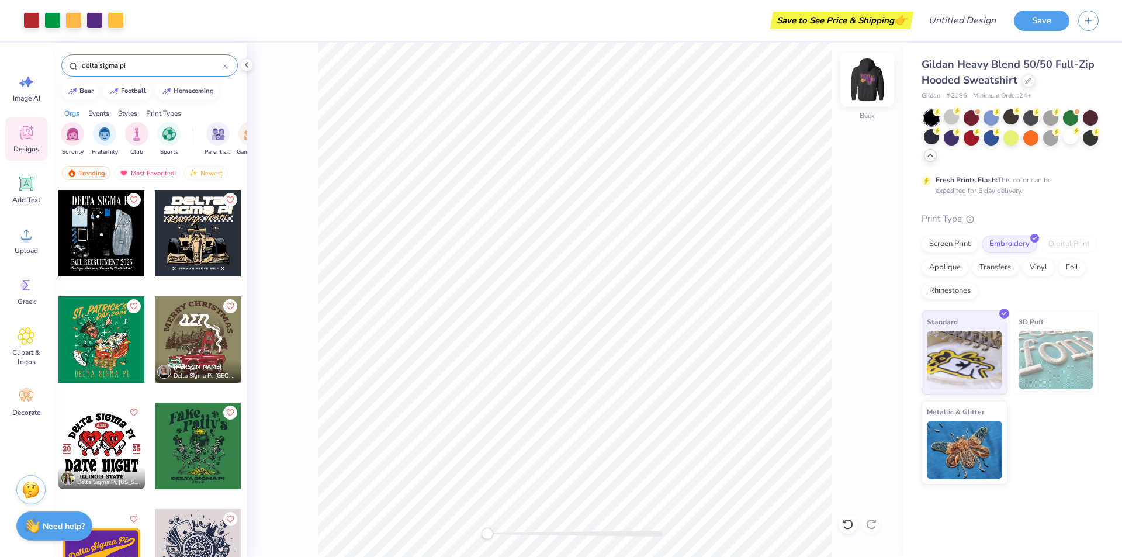
click at [868, 77] on img at bounding box center [867, 79] width 47 height 47
click at [859, 94] on img at bounding box center [867, 79] width 47 height 47
click at [868, 79] on img at bounding box center [866, 79] width 23 height 23
click at [862, 80] on img at bounding box center [867, 79] width 47 height 47
click at [862, 80] on img at bounding box center [866, 79] width 23 height 23
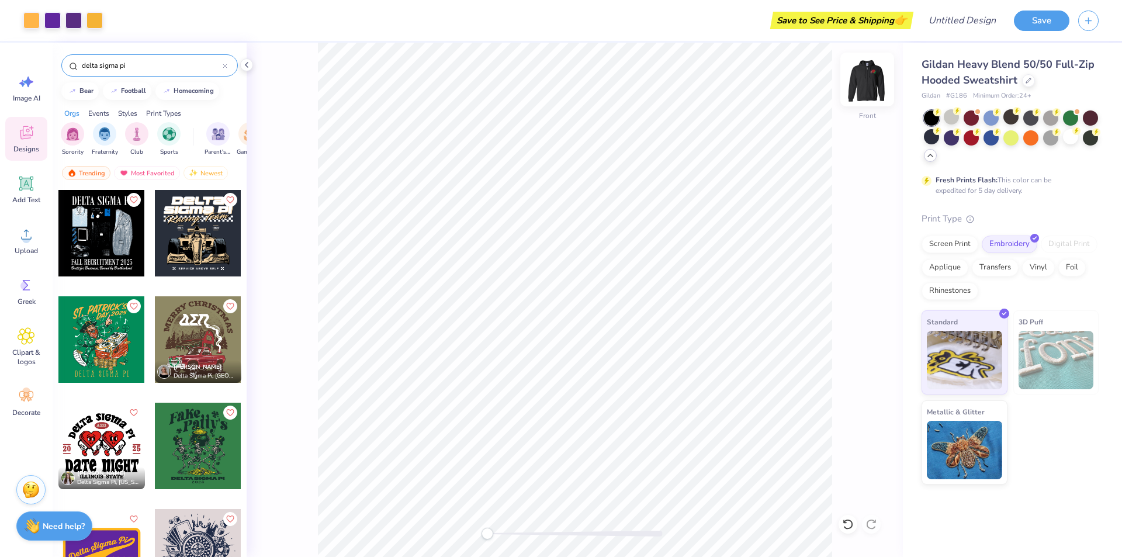
click at [869, 82] on img at bounding box center [867, 79] width 47 height 47
drag, startPoint x: 865, startPoint y: 83, endPoint x: 48, endPoint y: 556, distance: 943.4
click at [865, 84] on img at bounding box center [866, 79] width 23 height 23
click at [879, 71] on img at bounding box center [867, 79] width 47 height 47
click at [865, 75] on img at bounding box center [867, 79] width 47 height 47
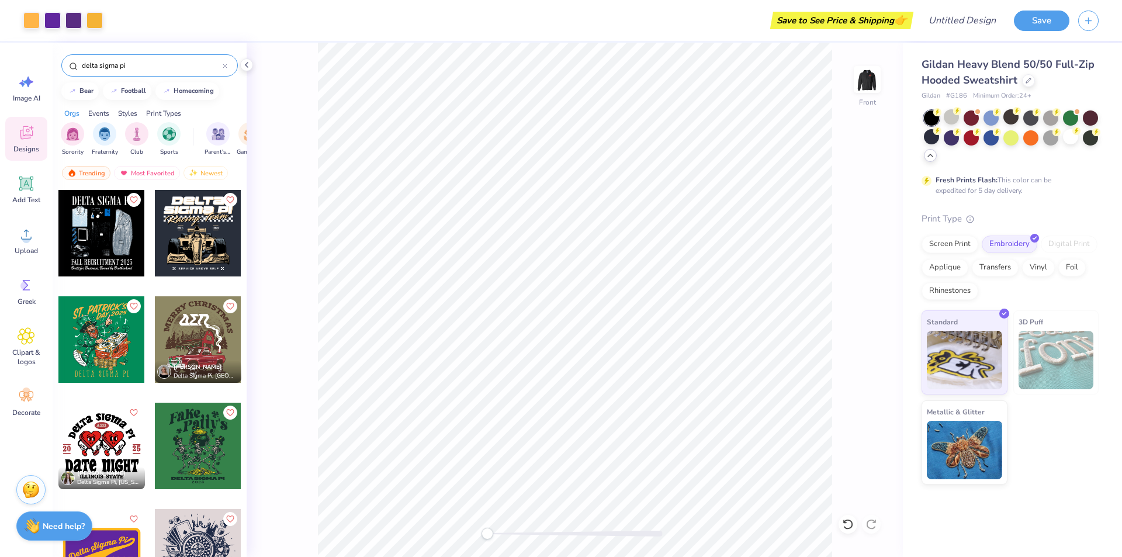
click at [837, 535] on div "Front" at bounding box center [575, 300] width 656 height 514
click at [870, 83] on img at bounding box center [867, 79] width 47 height 47
click at [875, 83] on img at bounding box center [867, 79] width 47 height 47
click at [866, 86] on img at bounding box center [867, 79] width 47 height 47
